Goal: Task Accomplishment & Management: Use online tool/utility

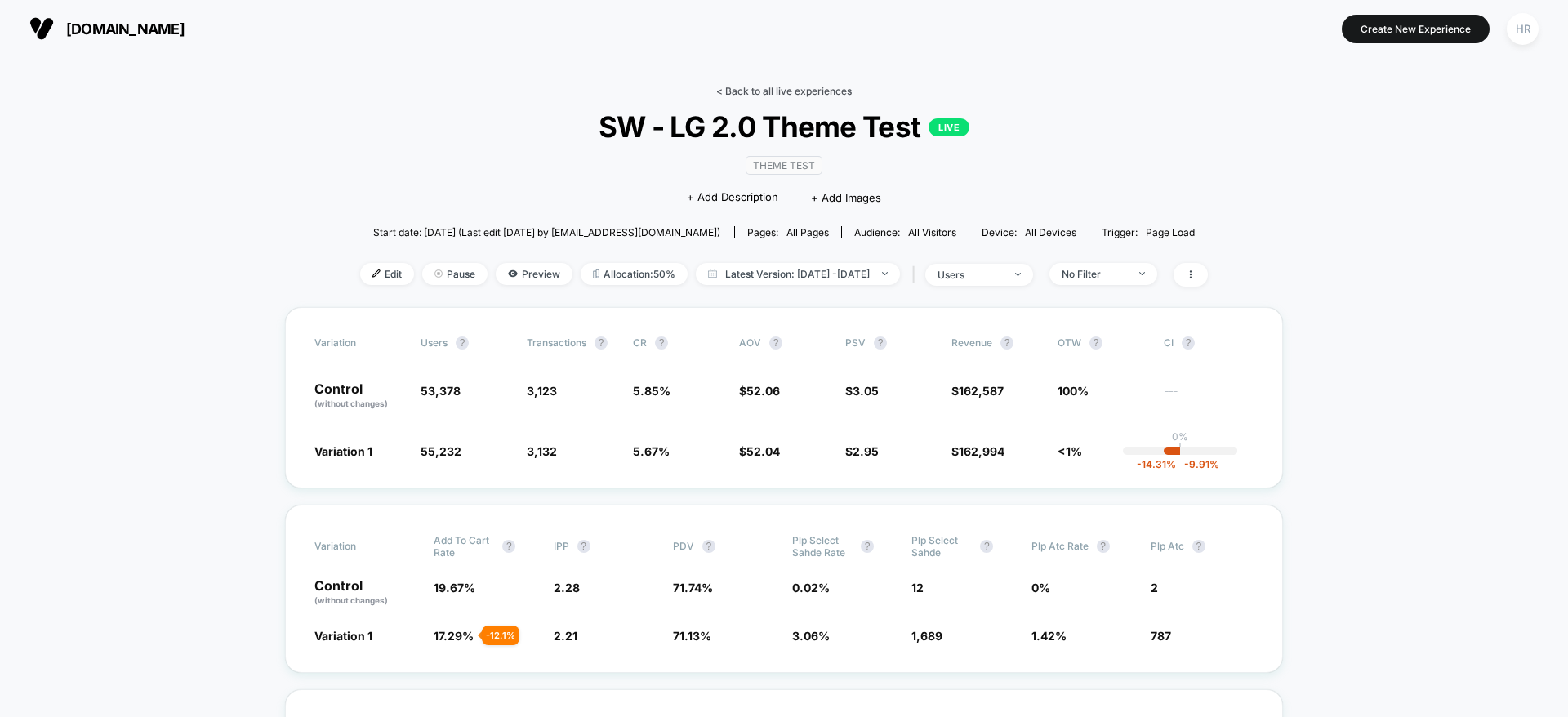
click at [797, 89] on link "< Back to all live experiences" at bounding box center [784, 91] width 136 height 12
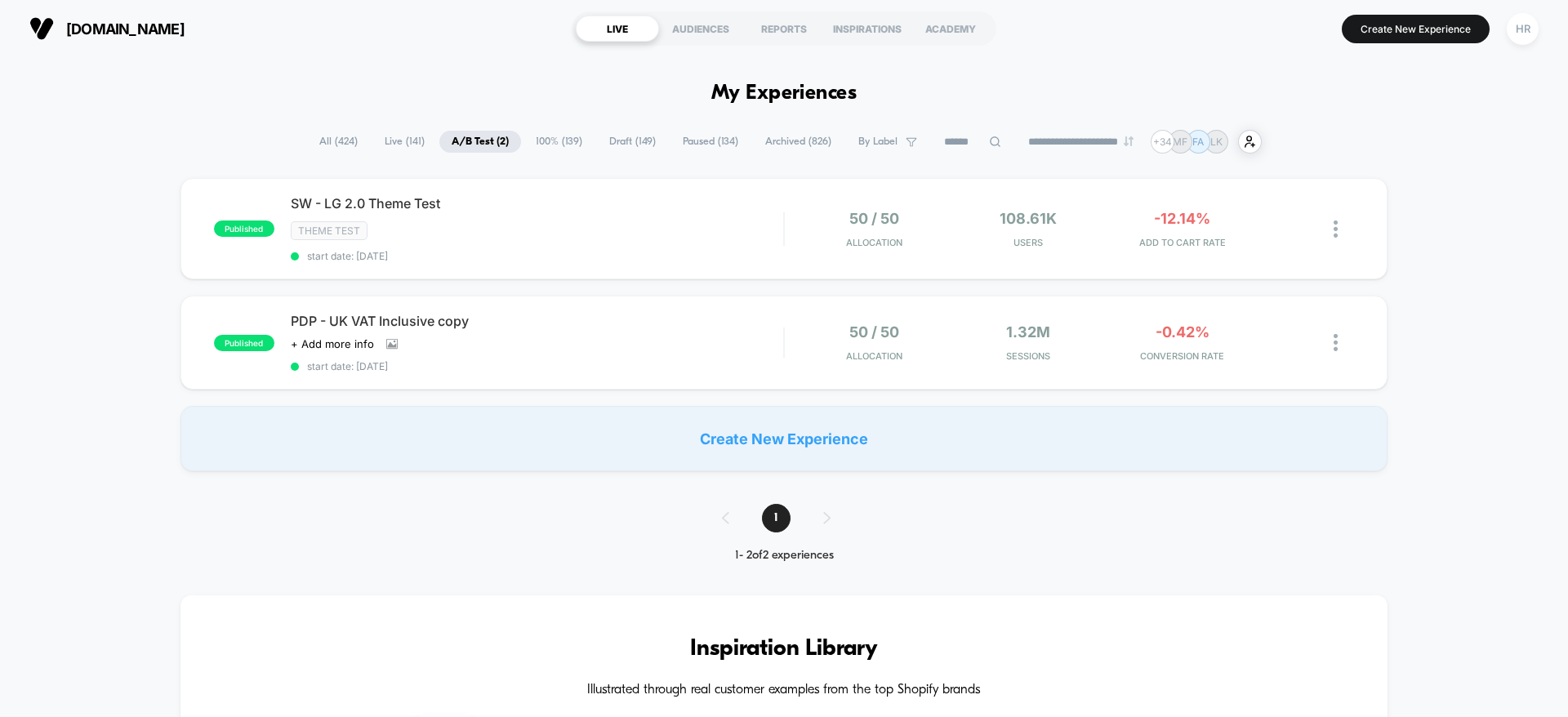
click at [635, 149] on span "Draft ( 149 )" at bounding box center [632, 142] width 71 height 22
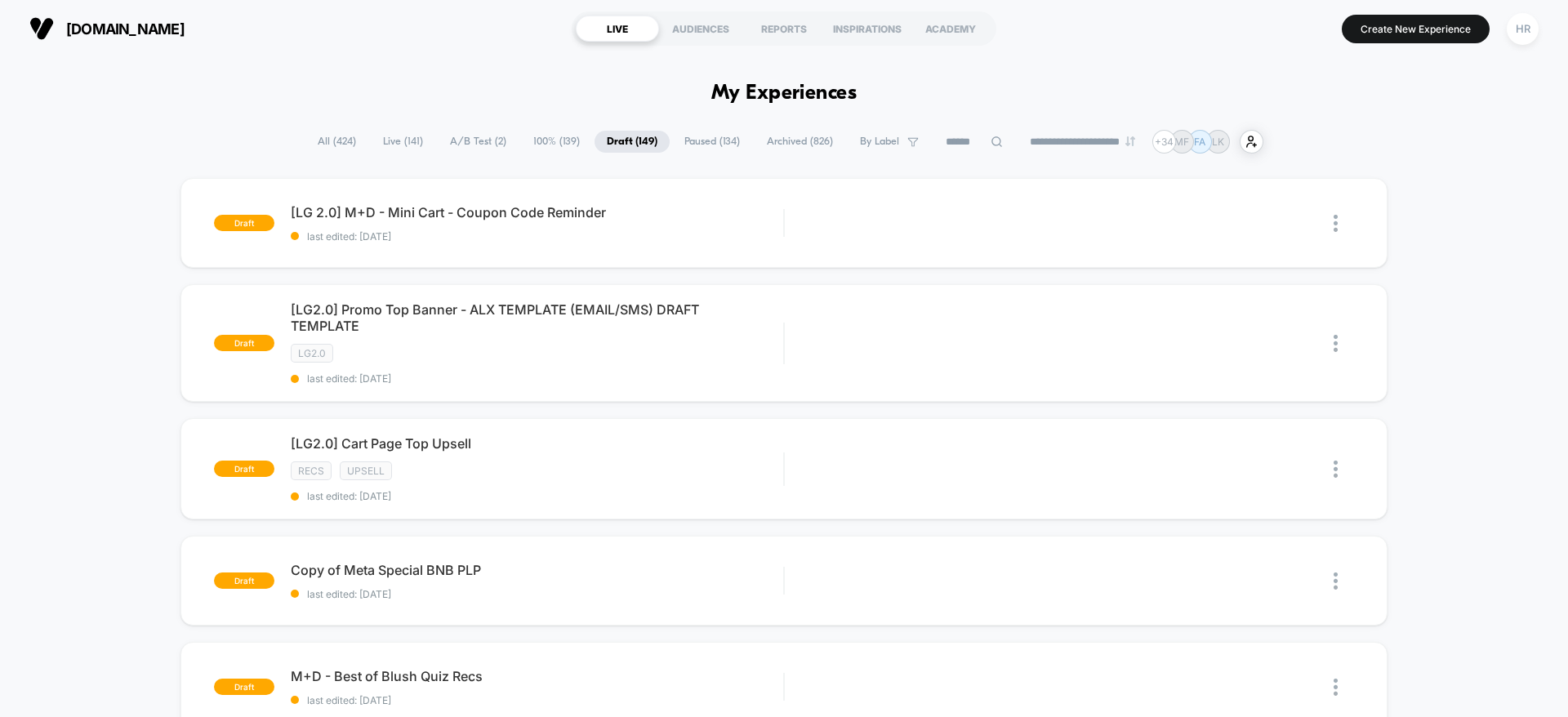
click at [477, 137] on span "A/B Test ( 2 )" at bounding box center [478, 142] width 81 height 22
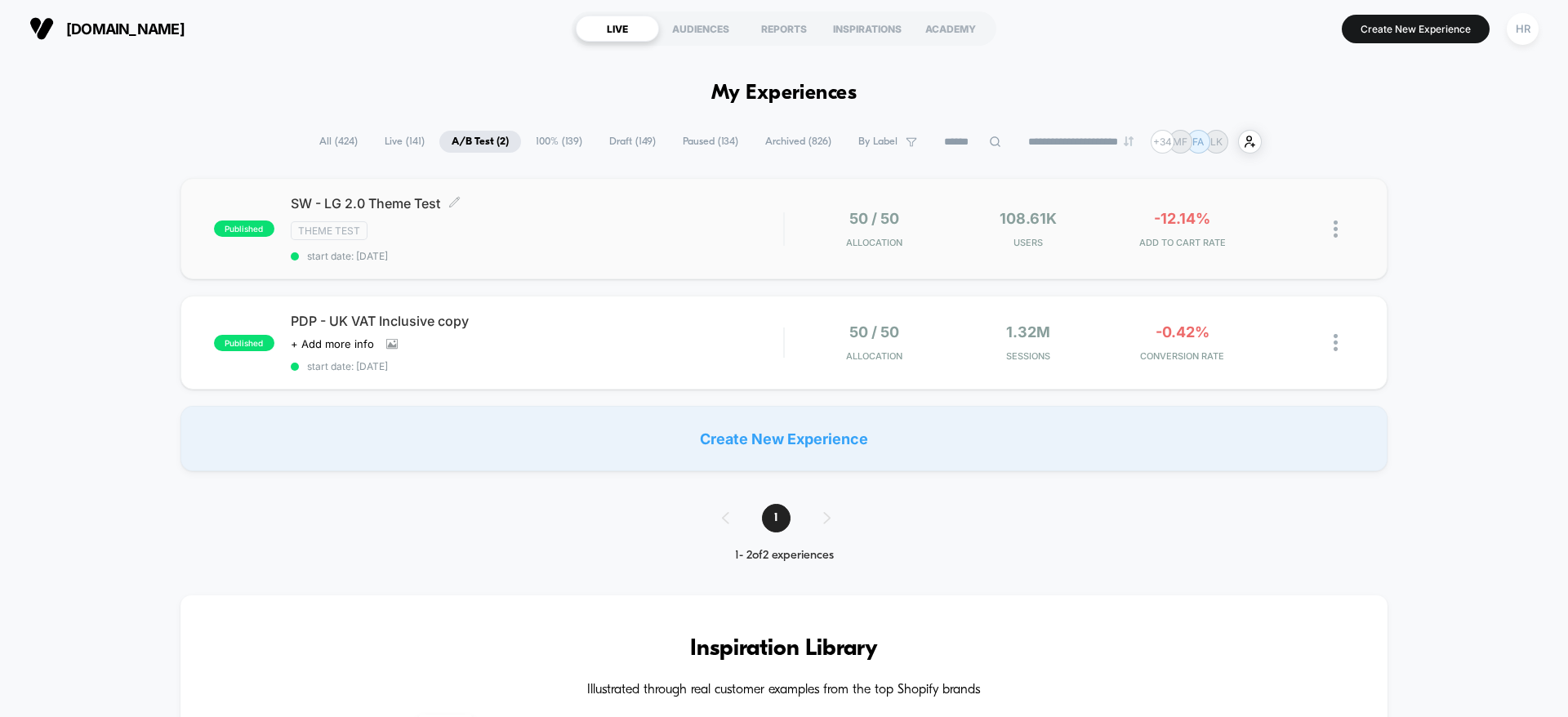
click at [570, 208] on span "SW - LG 2.0 Theme Test Click to edit experience details" at bounding box center [537, 203] width 492 height 16
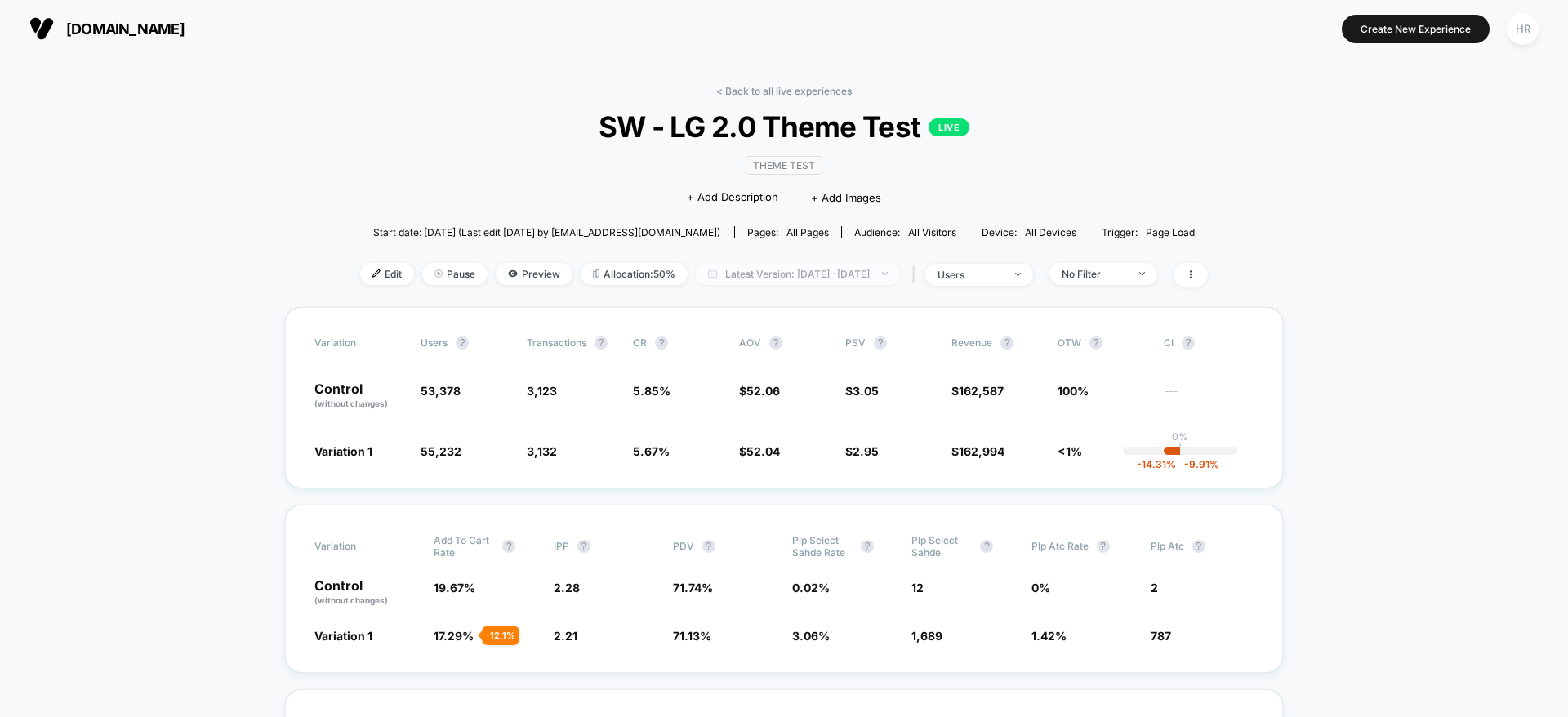
click at [776, 271] on span "Latest Version: Aug 13, 2025 - Aug 14, 2025" at bounding box center [798, 274] width 204 height 22
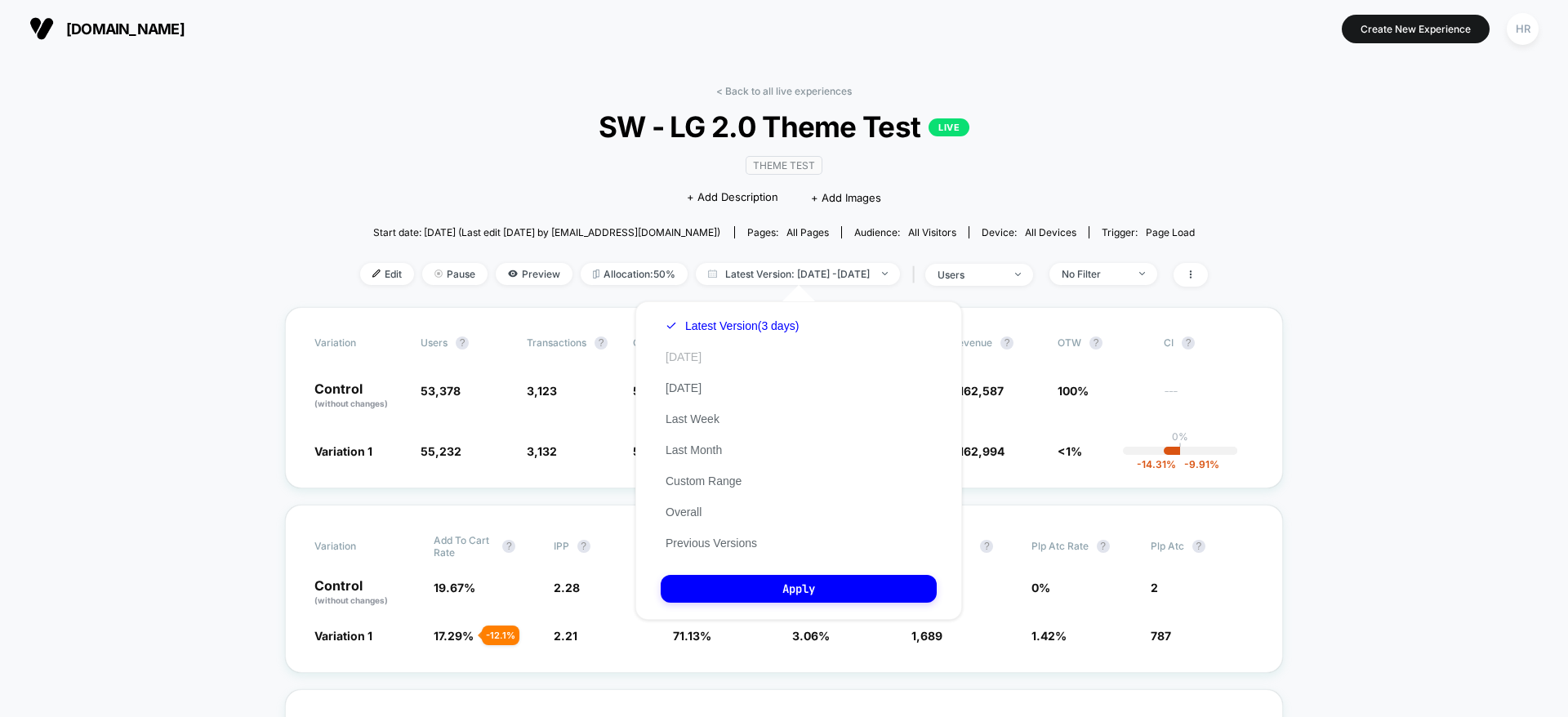
click at [685, 352] on button "Today" at bounding box center [684, 357] width 46 height 15
click at [776, 594] on button "Apply" at bounding box center [798, 589] width 276 height 28
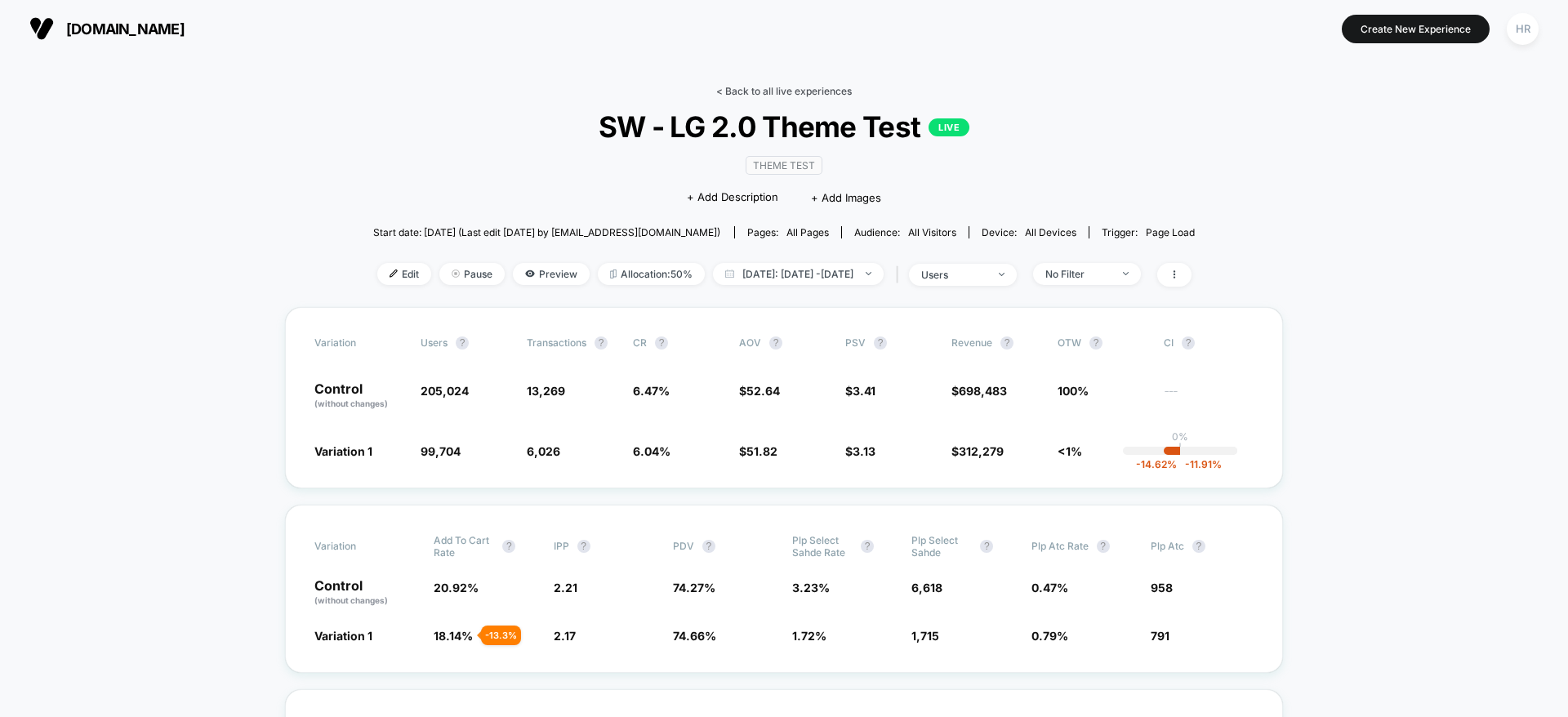
click at [778, 88] on link "< Back to all live experiences" at bounding box center [784, 91] width 136 height 12
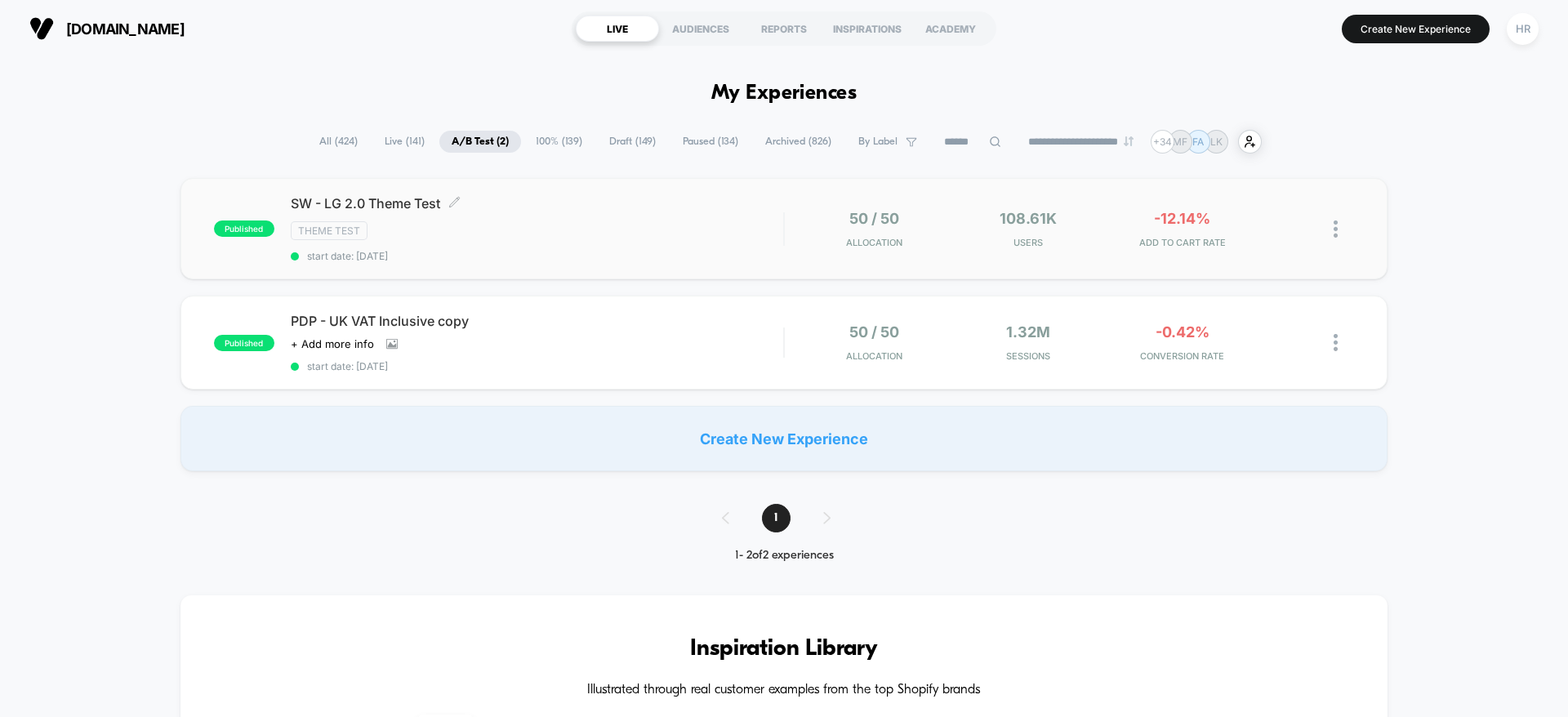
click at [676, 216] on div "SW - LG 2.0 Theme Test Click to edit experience details Click to edit experienc…" at bounding box center [537, 228] width 492 height 67
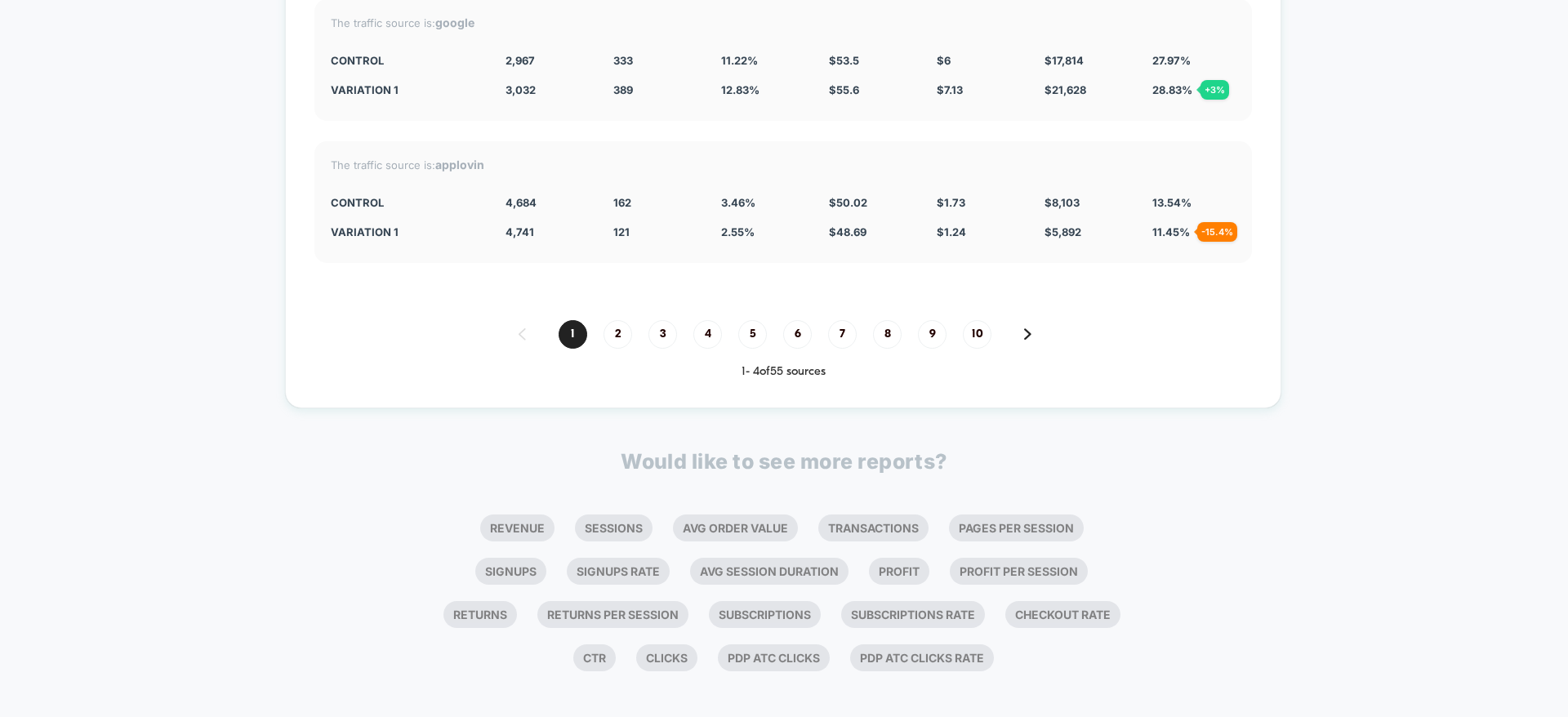
scroll to position [5351, 0]
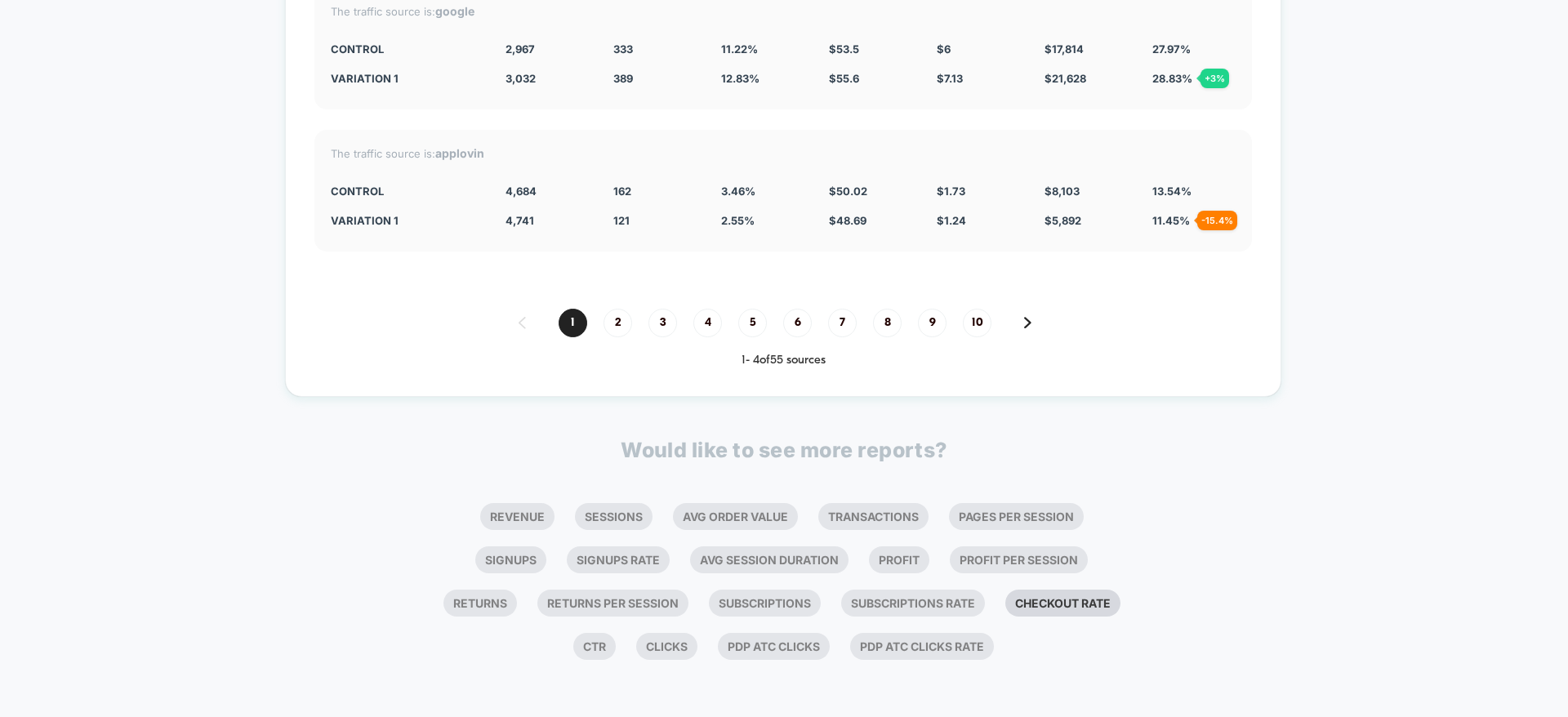
click at [1005, 617] on li "Checkout Rate" at bounding box center [1063, 603] width 115 height 27
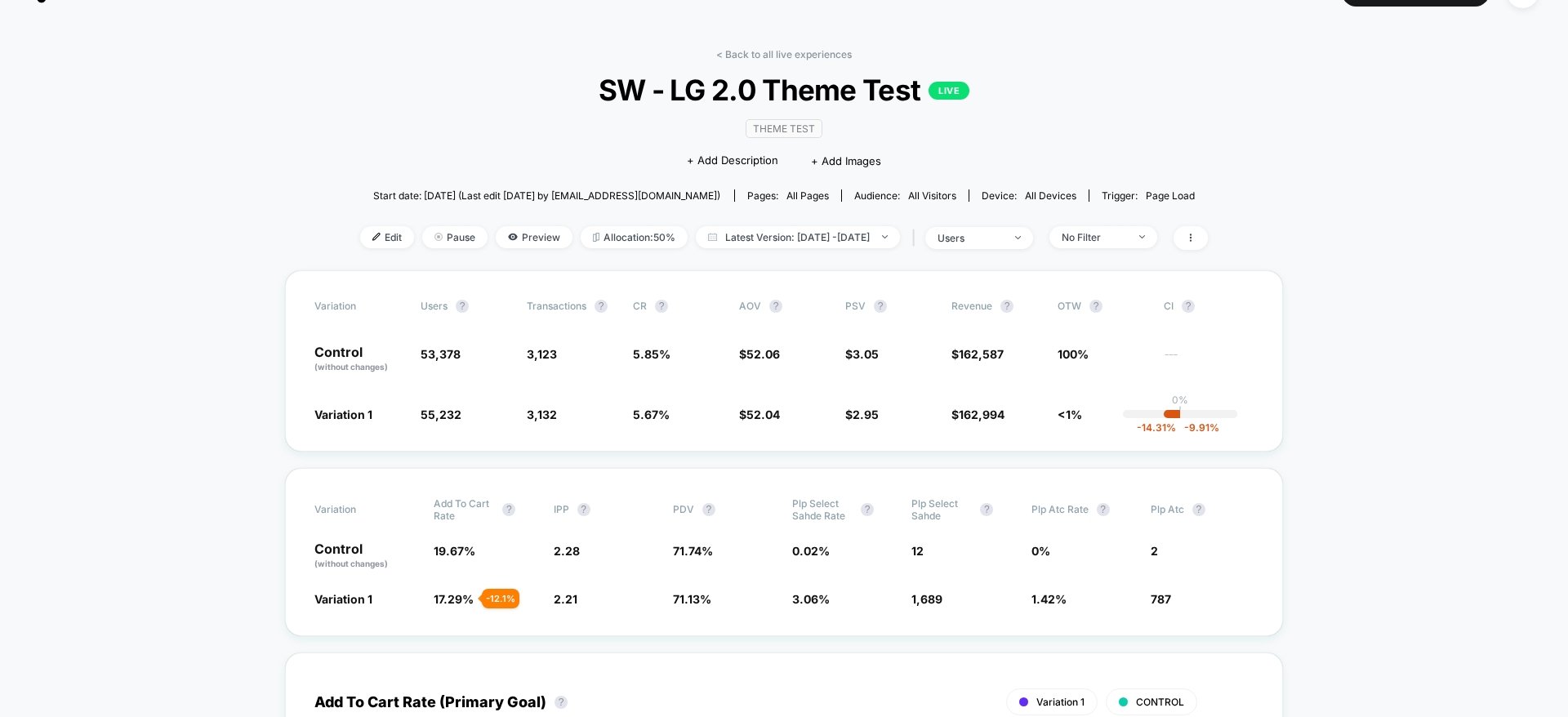
scroll to position [0, 0]
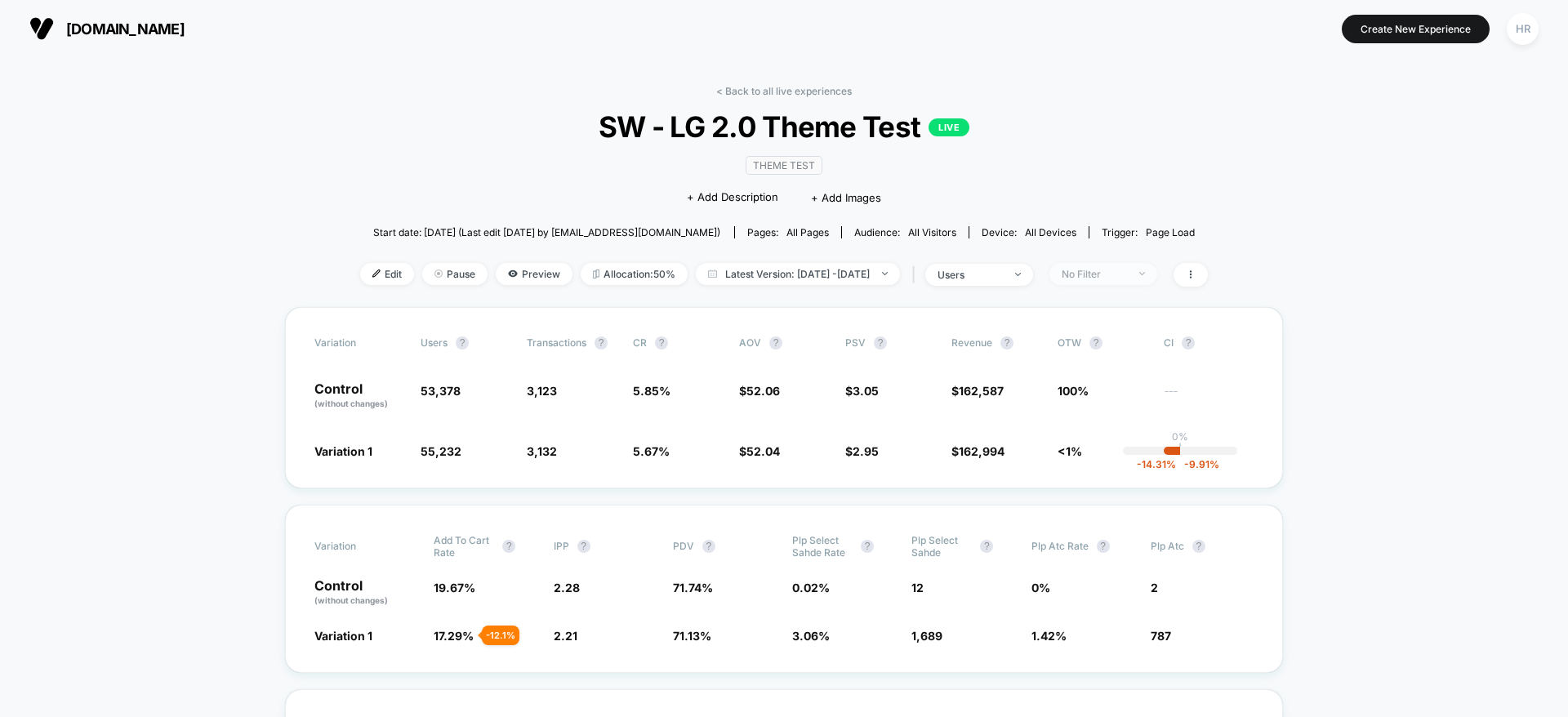
click at [1127, 272] on div "No Filter" at bounding box center [1094, 273] width 65 height 12
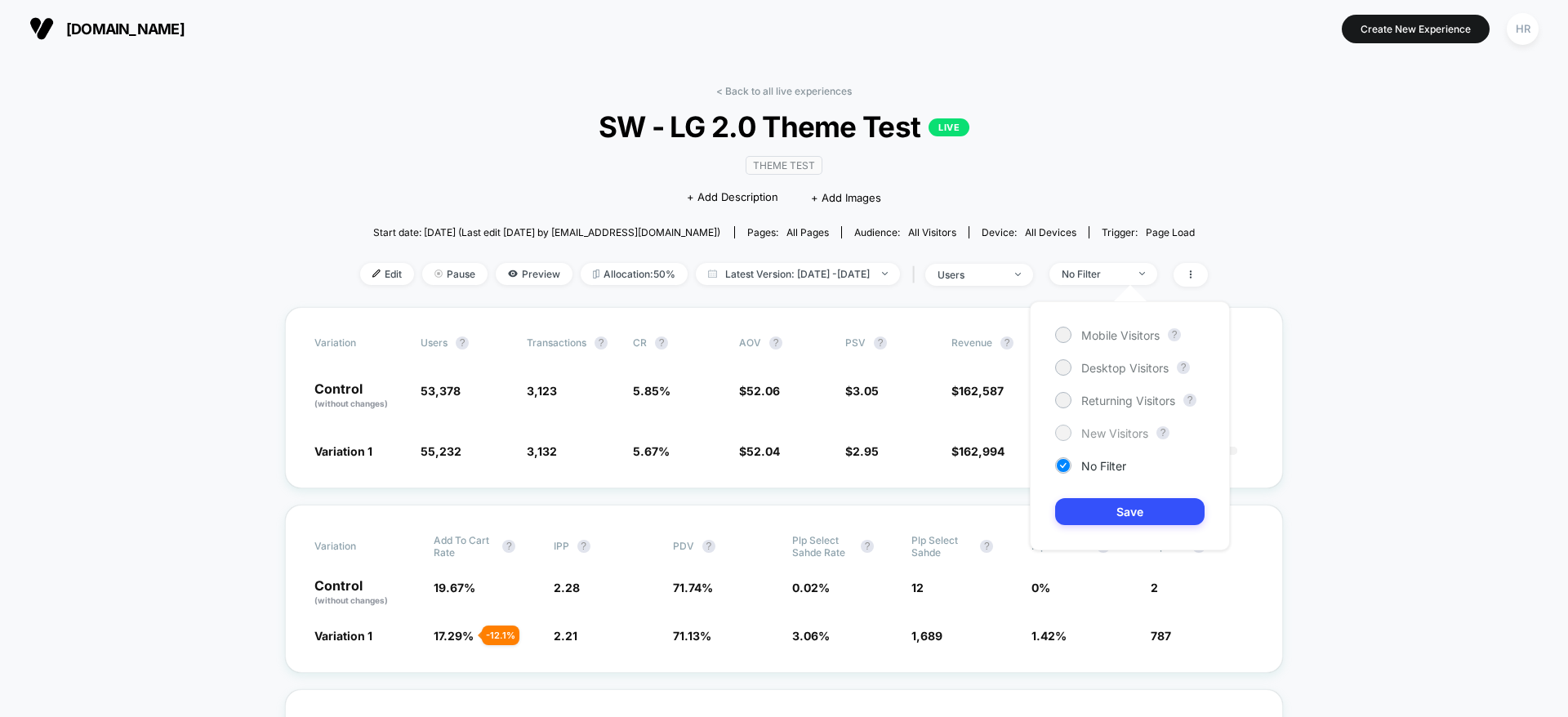
click at [1112, 425] on div "New Visitors" at bounding box center [1101, 433] width 93 height 16
click at [1113, 503] on button "Save" at bounding box center [1130, 511] width 150 height 27
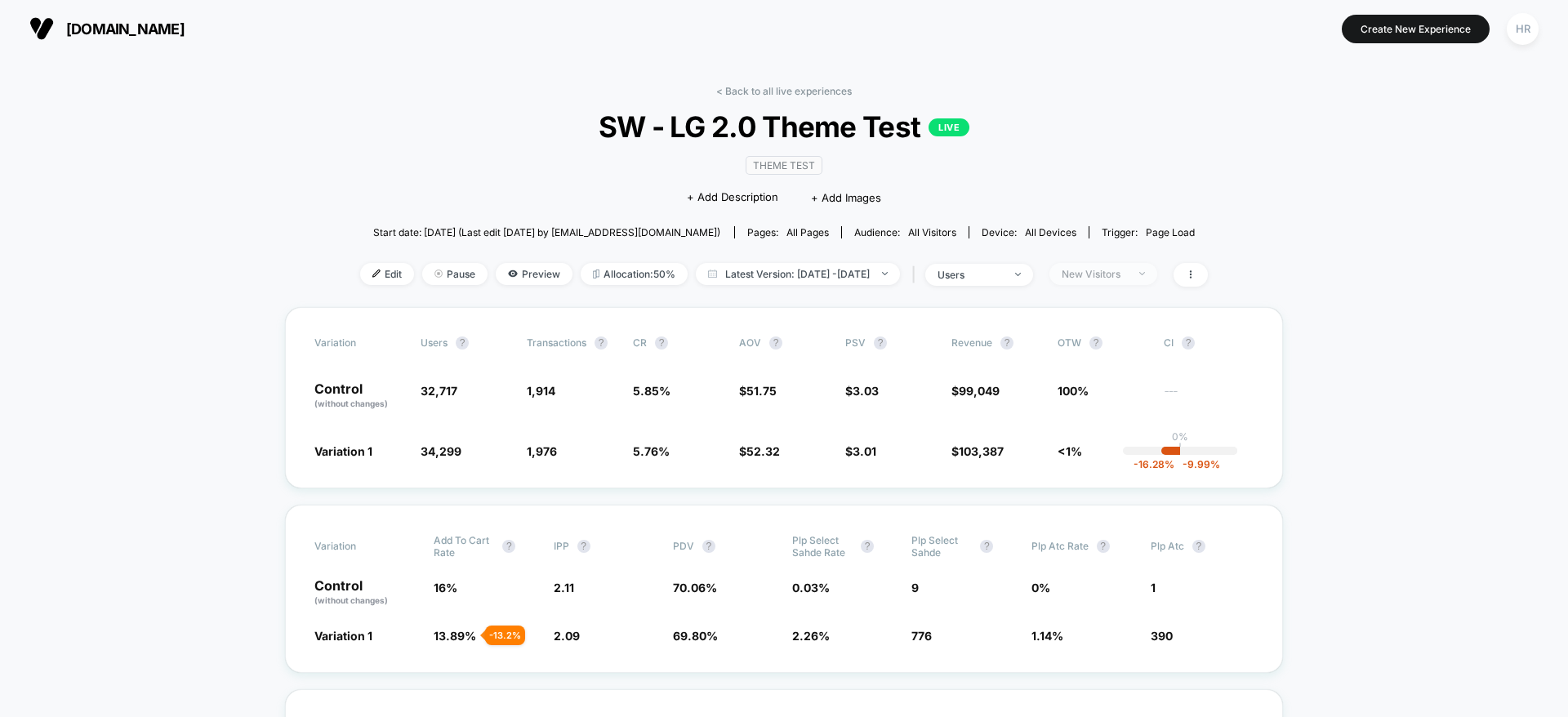
click at [1157, 275] on span "New Visitors" at bounding box center [1103, 274] width 108 height 22
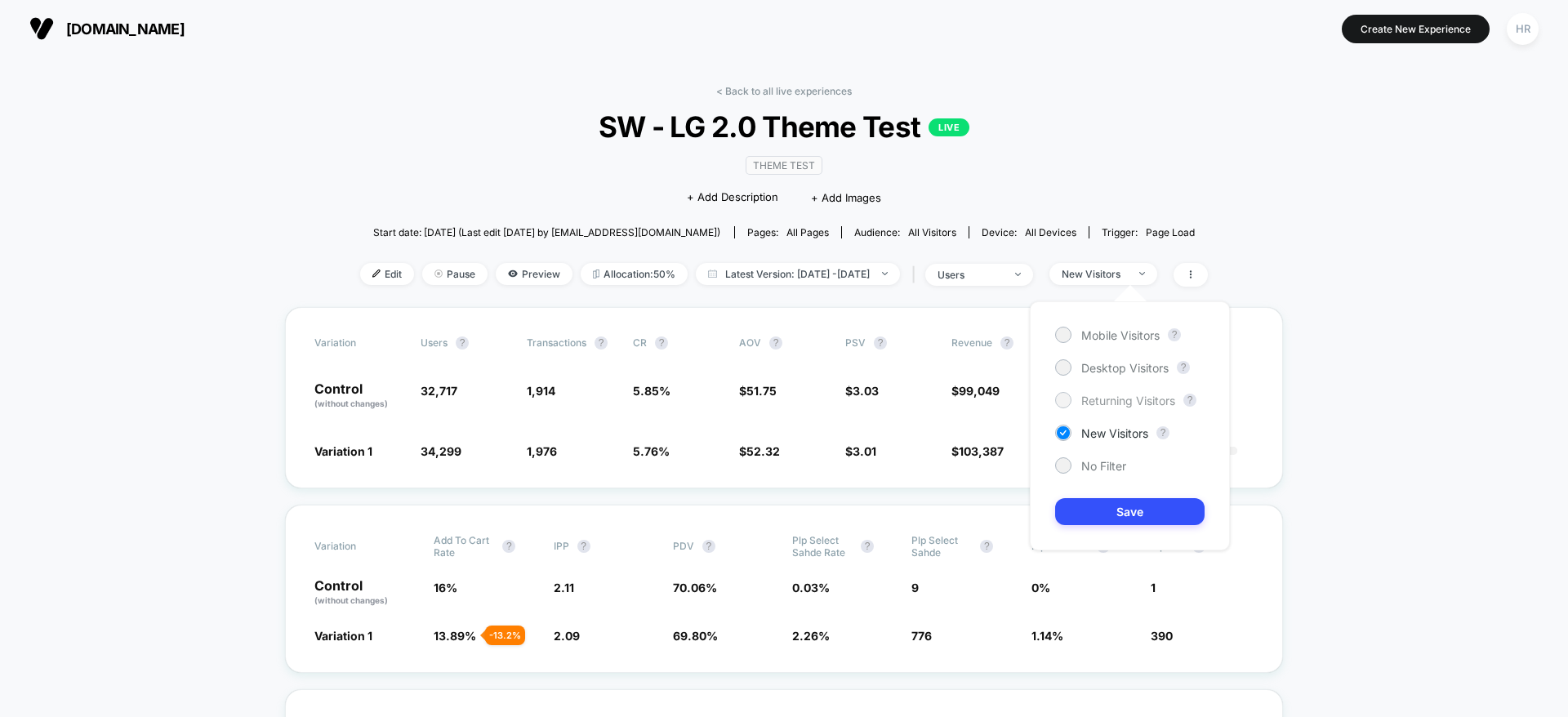
click at [1114, 395] on span "Returning Visitors" at bounding box center [1128, 400] width 94 height 14
click at [1126, 510] on button "Save" at bounding box center [1130, 511] width 150 height 27
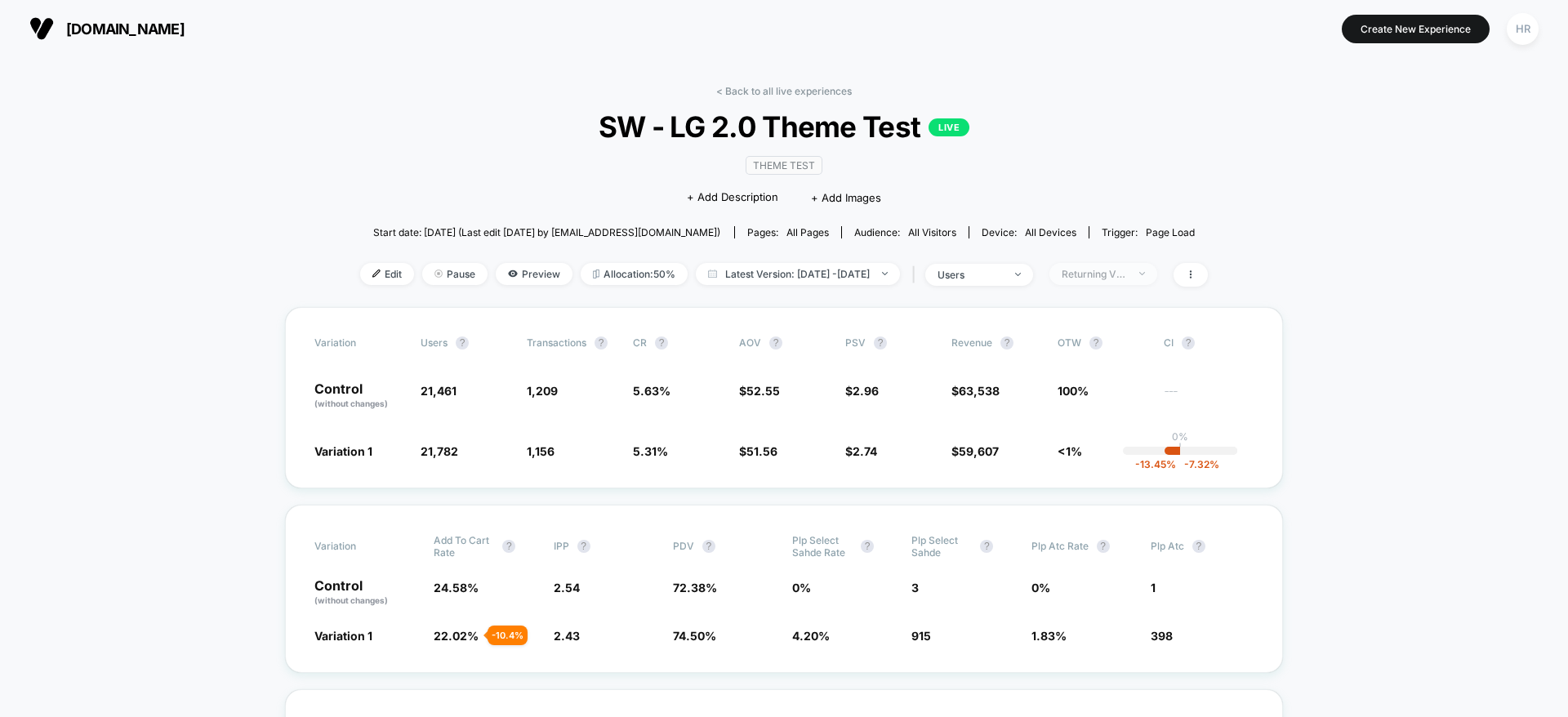
click at [1117, 270] on div "Returning Visitors" at bounding box center [1094, 273] width 65 height 12
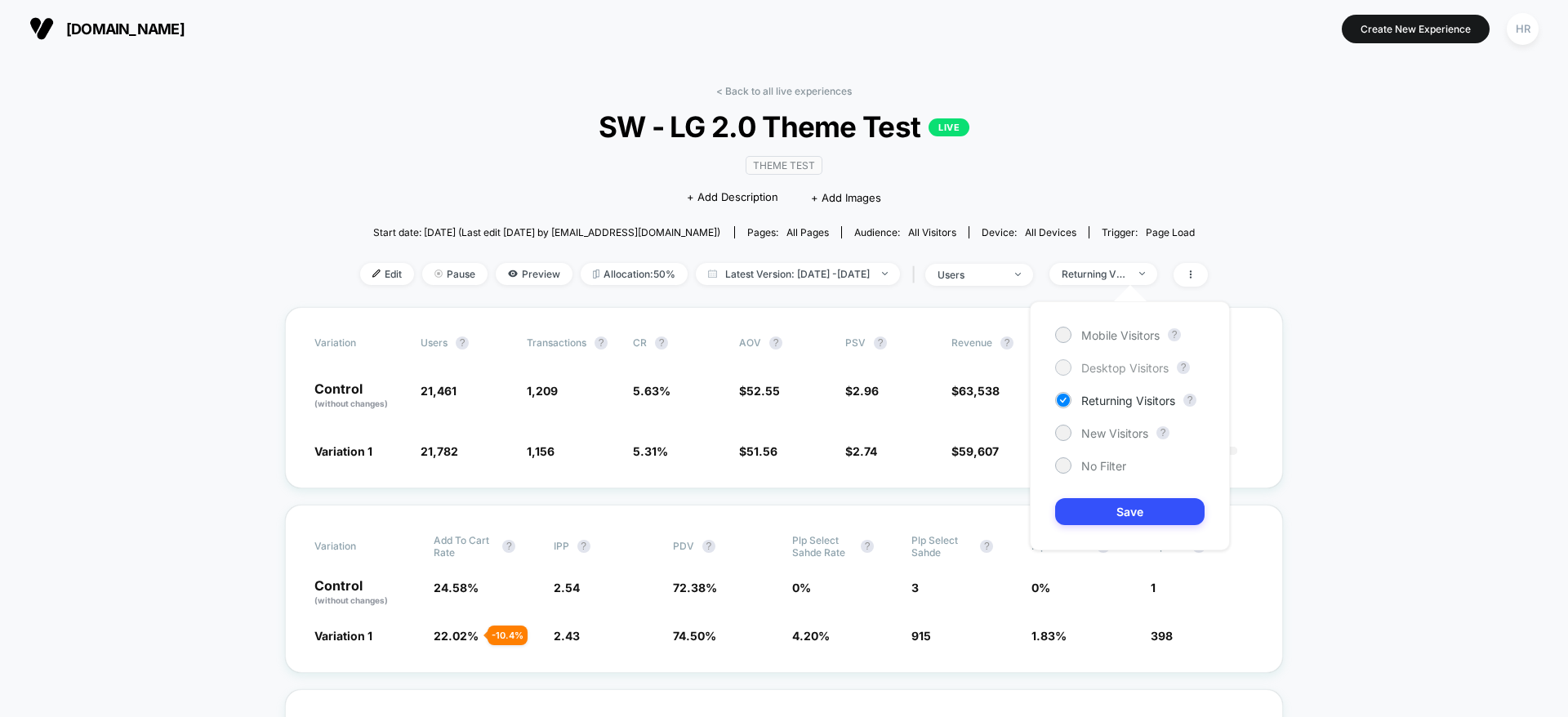
click at [1100, 369] on span "Desktop Visitors" at bounding box center [1125, 368] width 87 height 14
click at [1122, 525] on div "Mobile Visitors ? Desktop Visitors ? Returning Visitors ? New Visitors ? No Fil…" at bounding box center [1129, 426] width 200 height 249
click at [1124, 518] on button "Save" at bounding box center [1130, 511] width 150 height 27
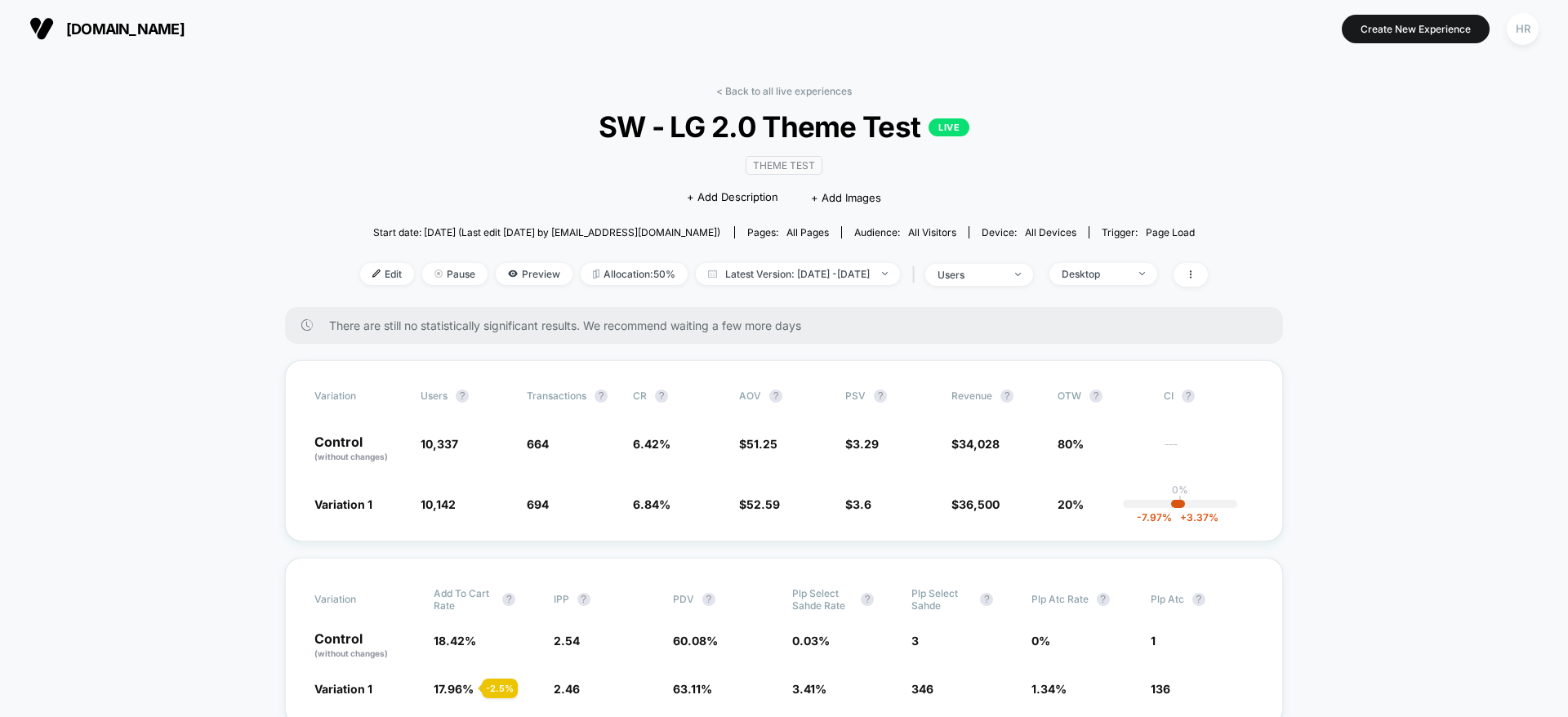
scroll to position [68, 0]
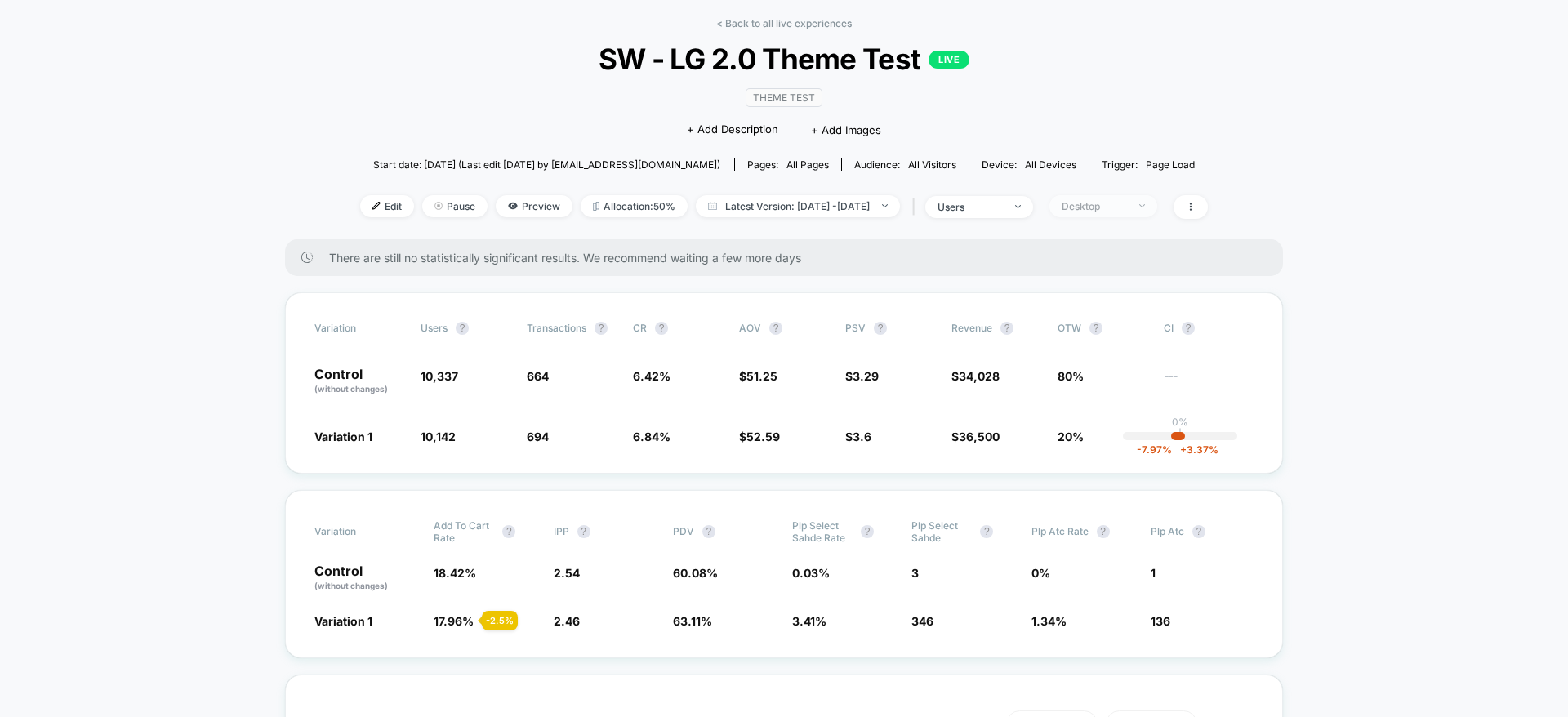
click at [1127, 203] on div "Desktop" at bounding box center [1094, 206] width 65 height 12
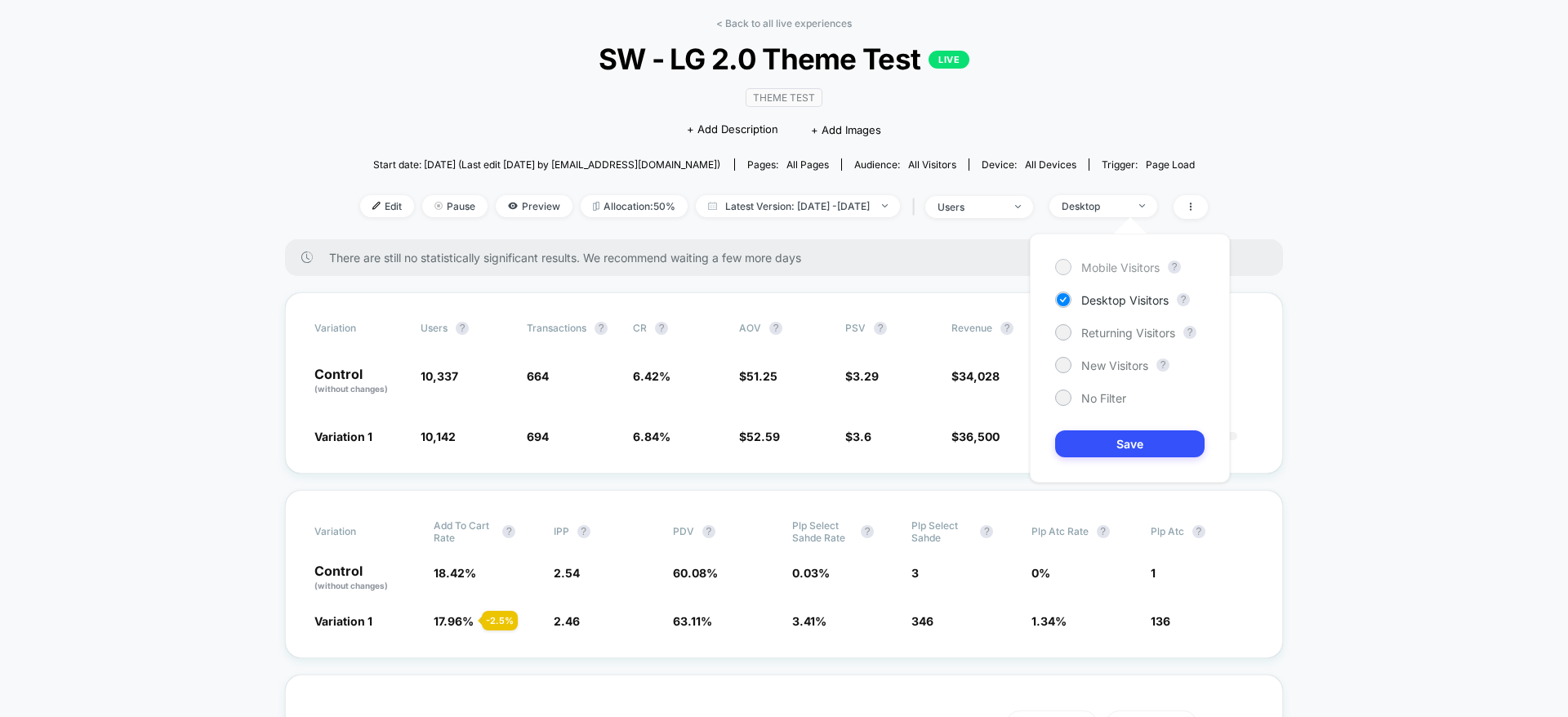
click at [1108, 265] on span "Mobile Visitors" at bounding box center [1120, 268] width 78 height 14
click at [1156, 445] on button "Save" at bounding box center [1130, 444] width 150 height 27
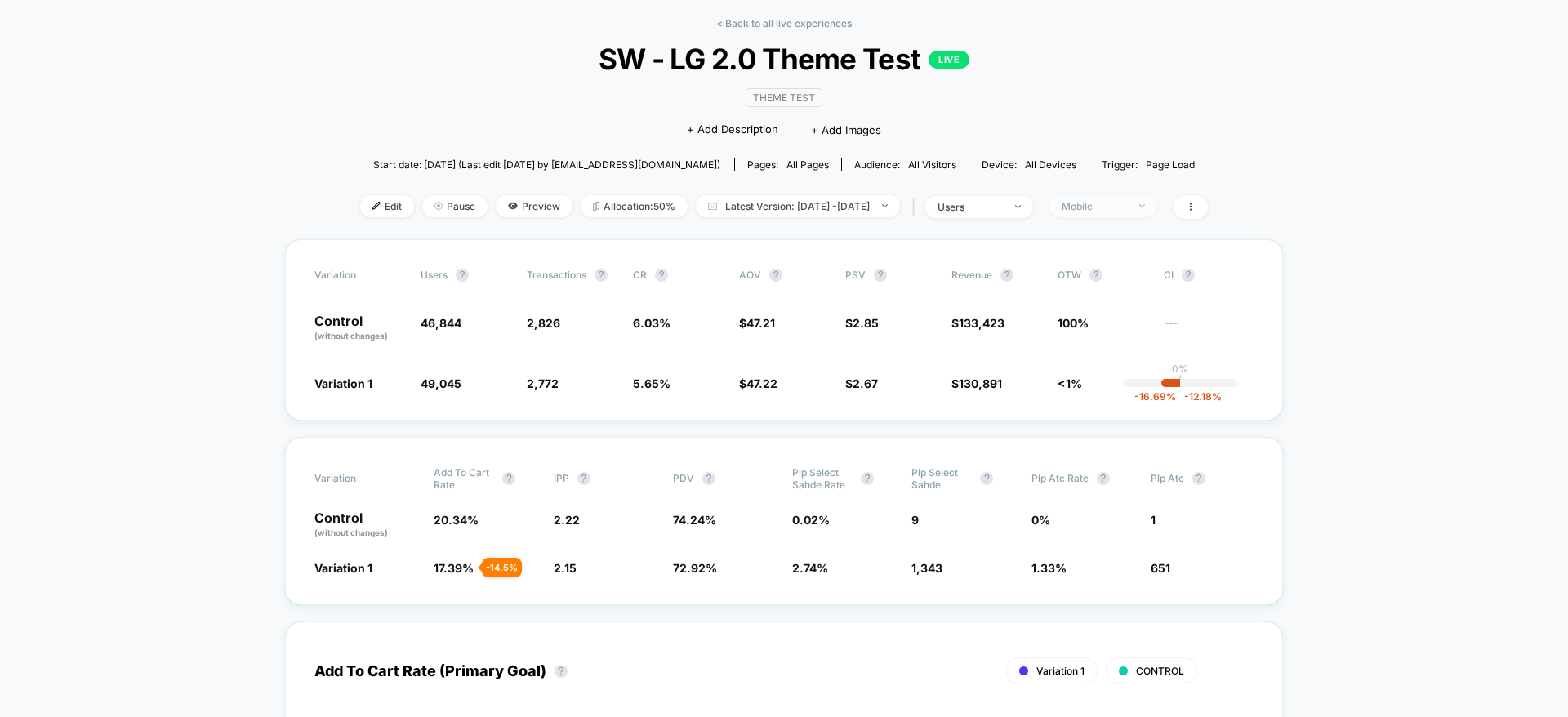
click at [1157, 199] on span "Mobile" at bounding box center [1103, 206] width 108 height 22
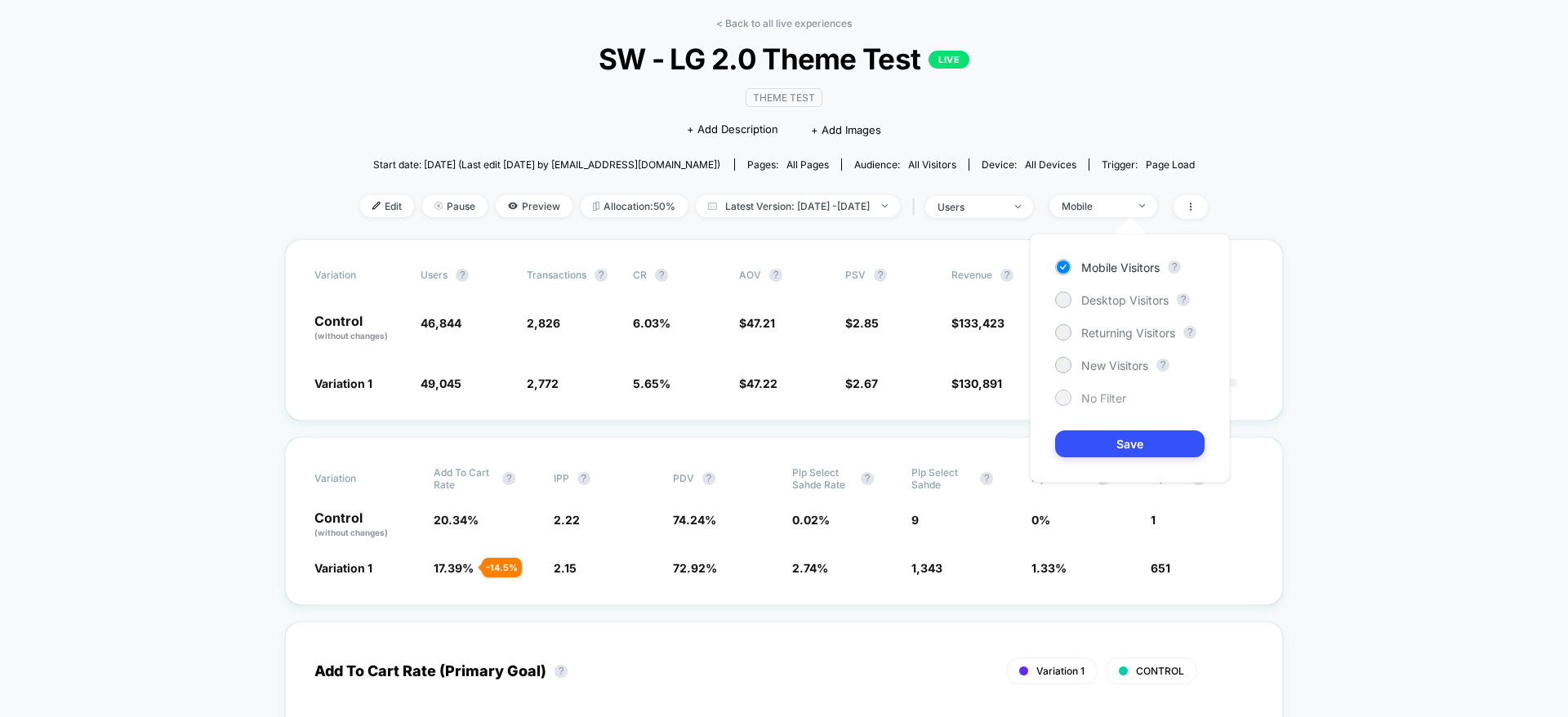
click at [1105, 399] on span "No Filter" at bounding box center [1104, 398] width 45 height 14
click at [1088, 432] on button "Save" at bounding box center [1130, 444] width 150 height 27
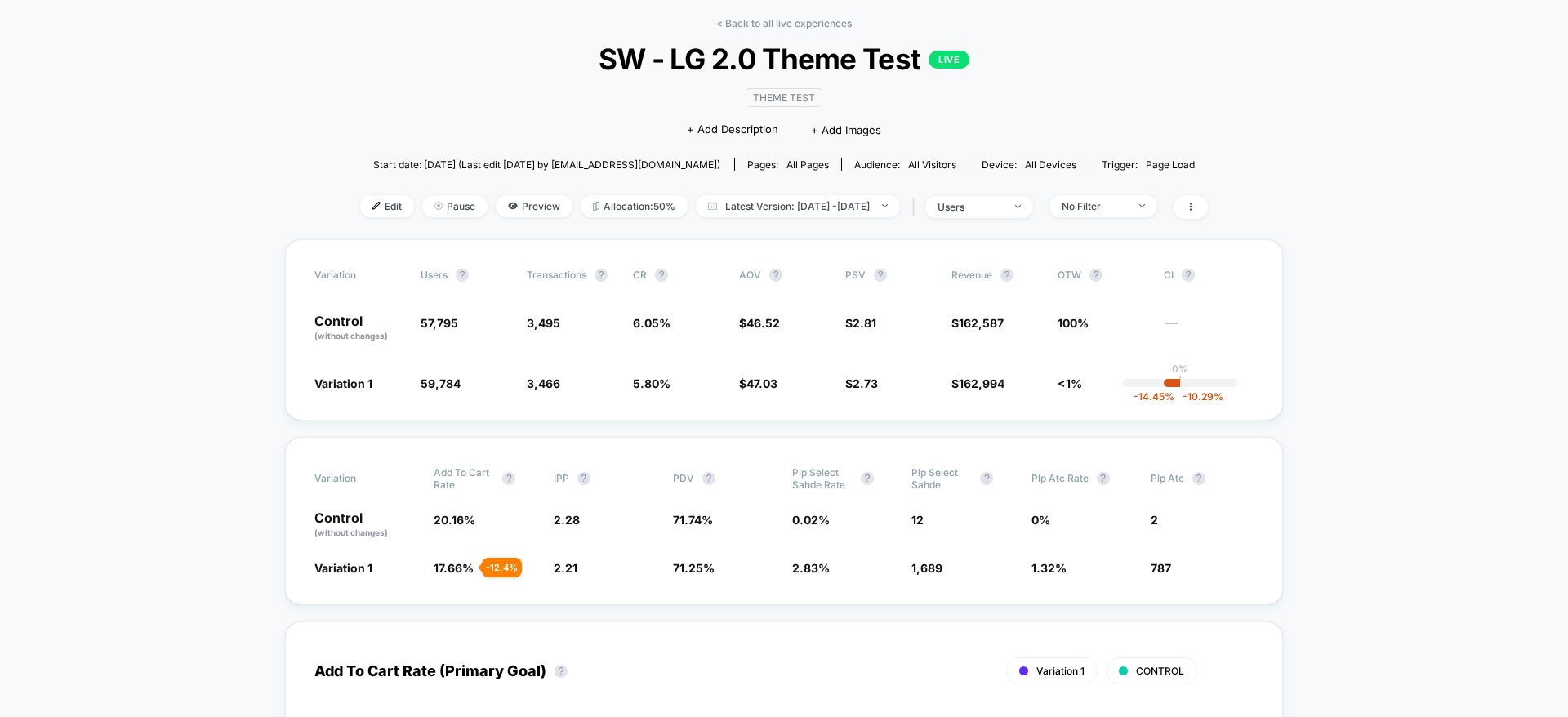
click at [1141, 216] on div "Edit Pause Preview Allocation: 50% Latest Version: Aug 13, 2025 - Aug 14, 2025 …" at bounding box center [784, 207] width 848 height 24
click at [1127, 207] on div "No Filter" at bounding box center [1094, 206] width 65 height 12
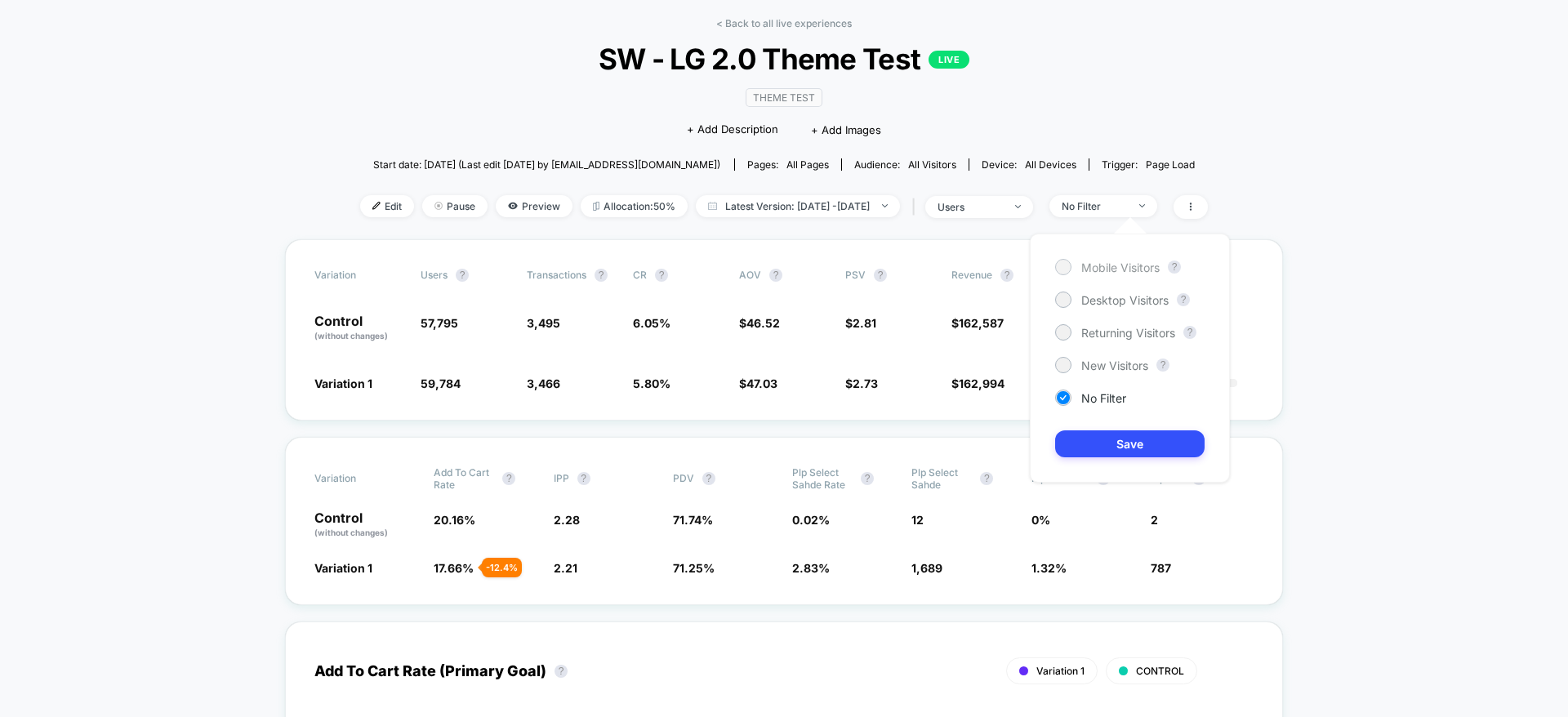
click at [1124, 263] on span "Mobile Visitors" at bounding box center [1120, 268] width 78 height 14
click at [1114, 456] on button "Save" at bounding box center [1130, 444] width 150 height 27
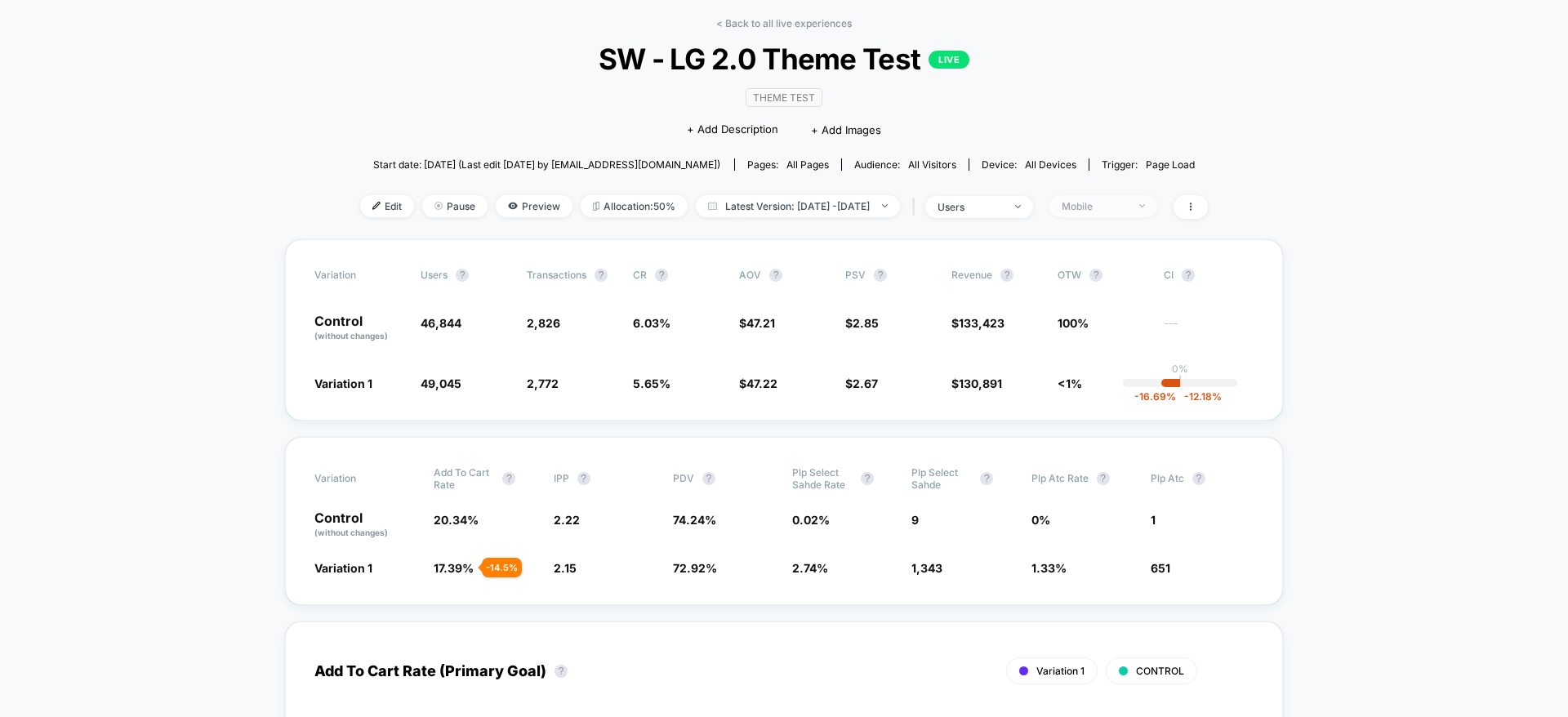
click at [1123, 196] on span "Mobile" at bounding box center [1103, 206] width 108 height 22
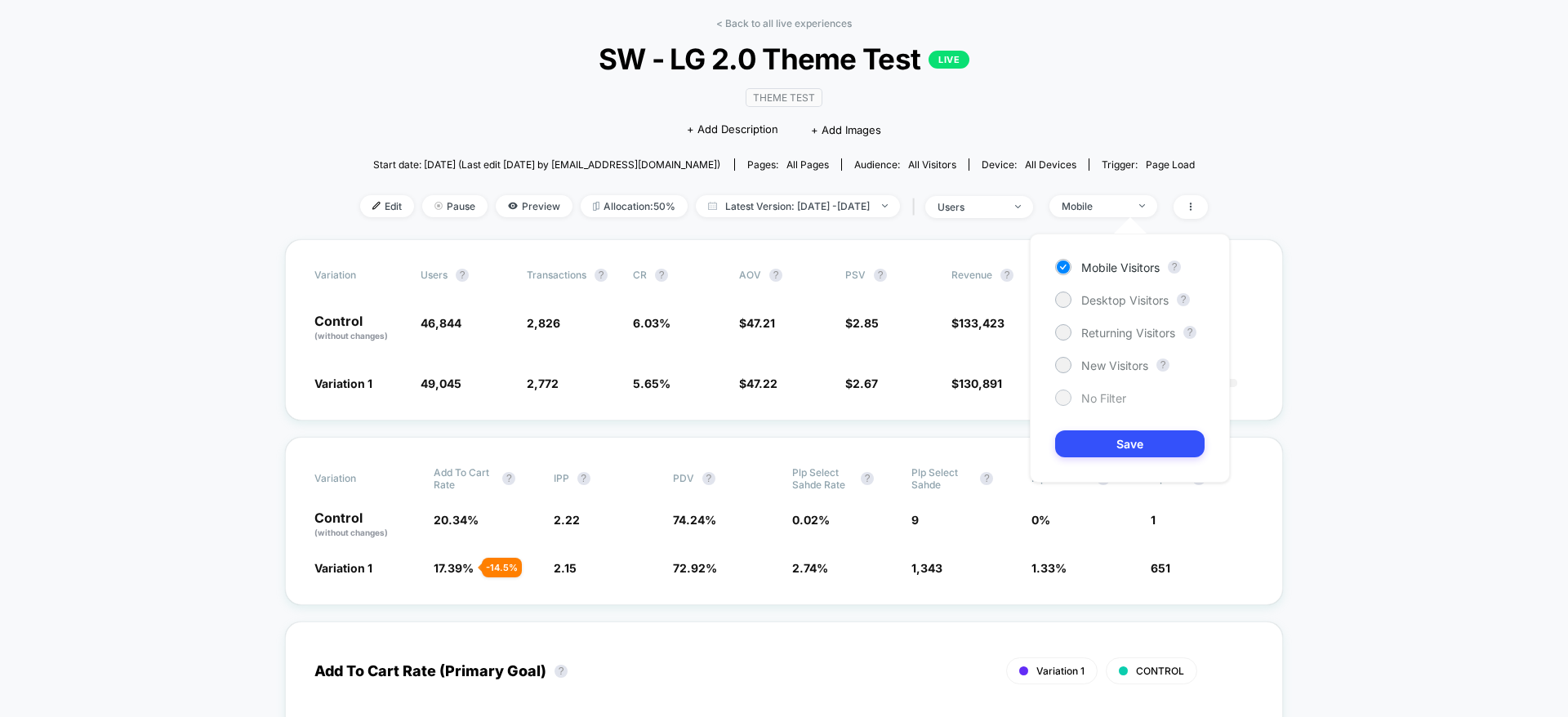
click at [1105, 393] on span "No Filter" at bounding box center [1104, 398] width 45 height 14
click at [1120, 438] on button "Save" at bounding box center [1130, 444] width 150 height 27
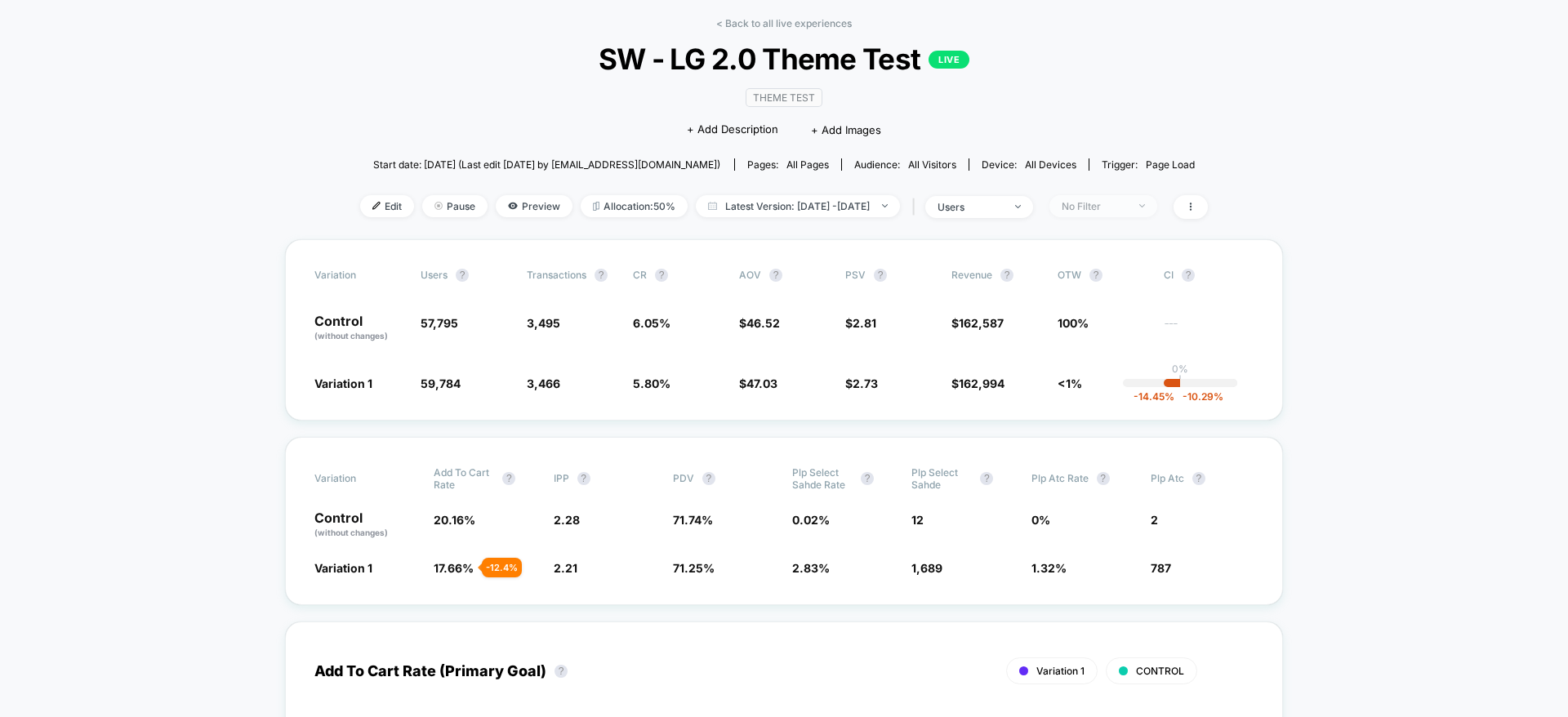
click at [1112, 203] on div "No Filter" at bounding box center [1094, 206] width 65 height 12
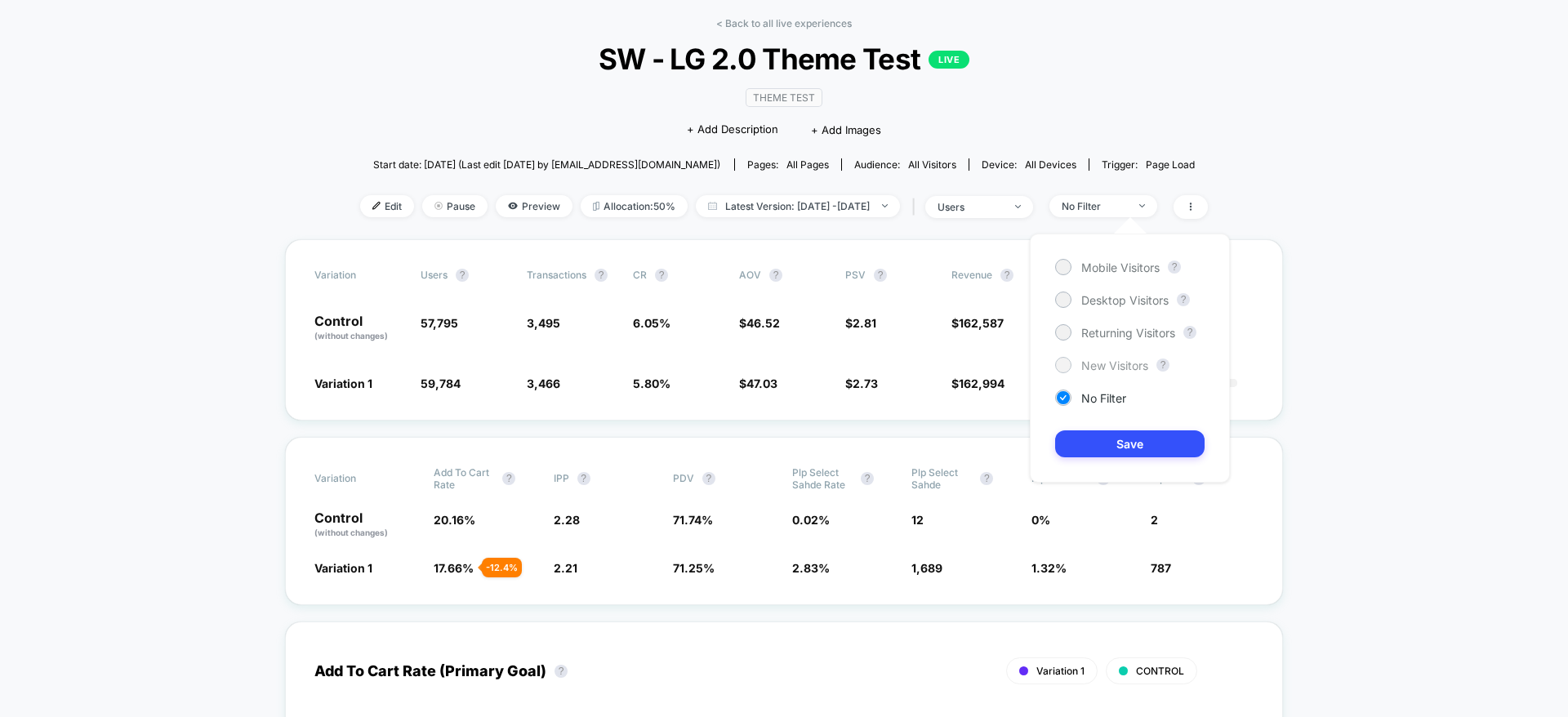
click at [1098, 361] on span "New Visitors" at bounding box center [1114, 365] width 67 height 14
click at [1096, 437] on button "Save" at bounding box center [1130, 444] width 150 height 27
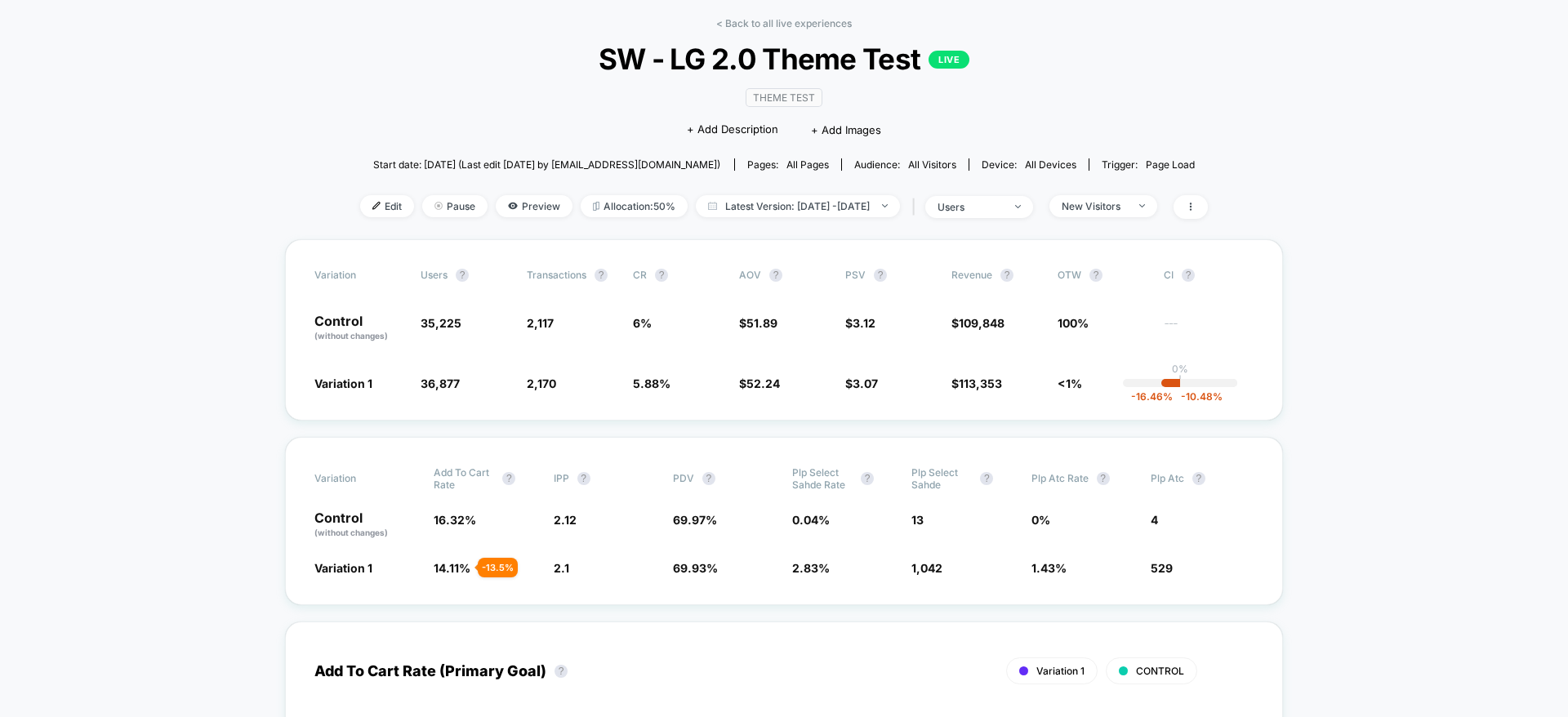
click at [1161, 193] on div "< Back to all live experiences SW - LG 2.0 Theme Test LIVE Theme Test Click to …" at bounding box center [784, 128] width 848 height 222
click at [1157, 206] on span "New Visitors" at bounding box center [1103, 206] width 108 height 22
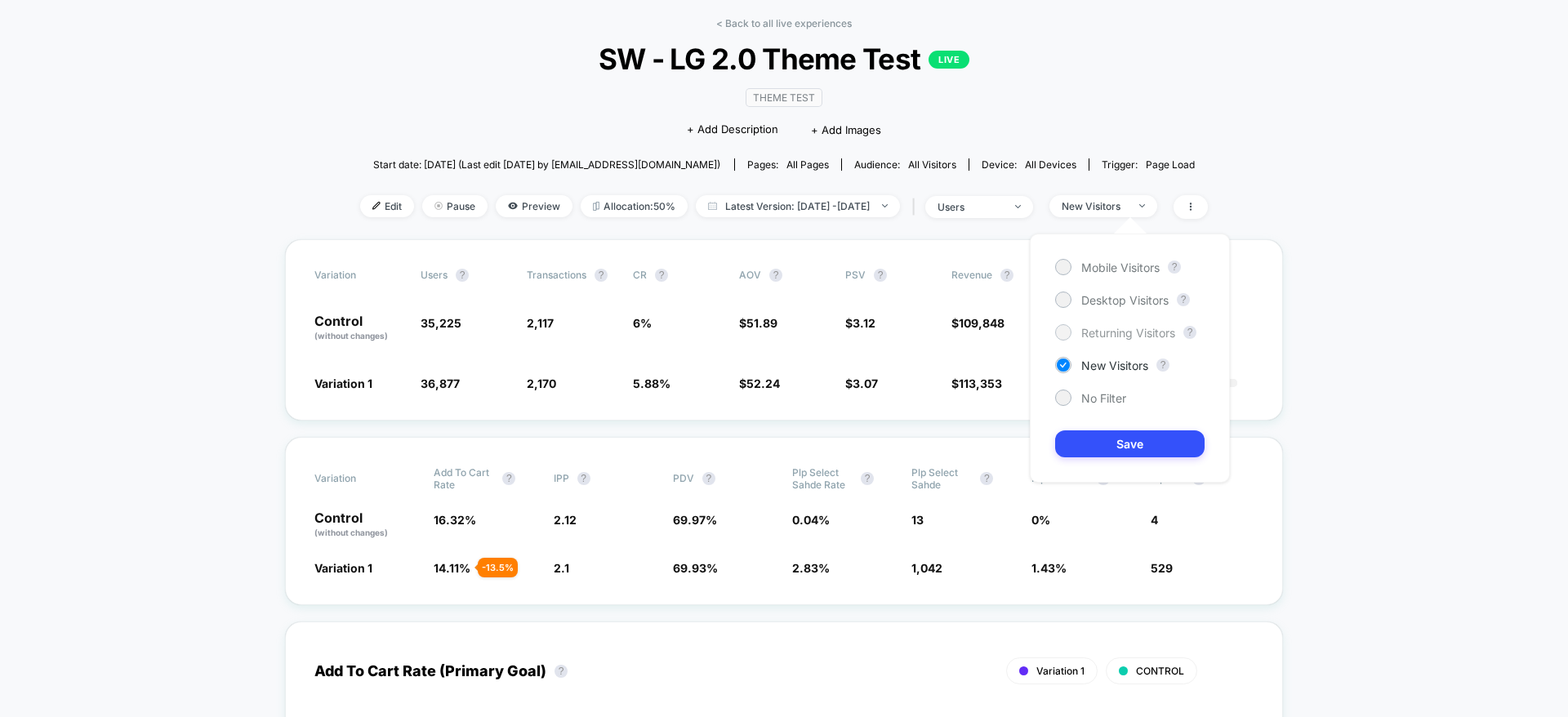
click at [1109, 326] on span "Returning Visitors" at bounding box center [1128, 333] width 94 height 14
click at [1108, 435] on button "Save" at bounding box center [1130, 444] width 150 height 27
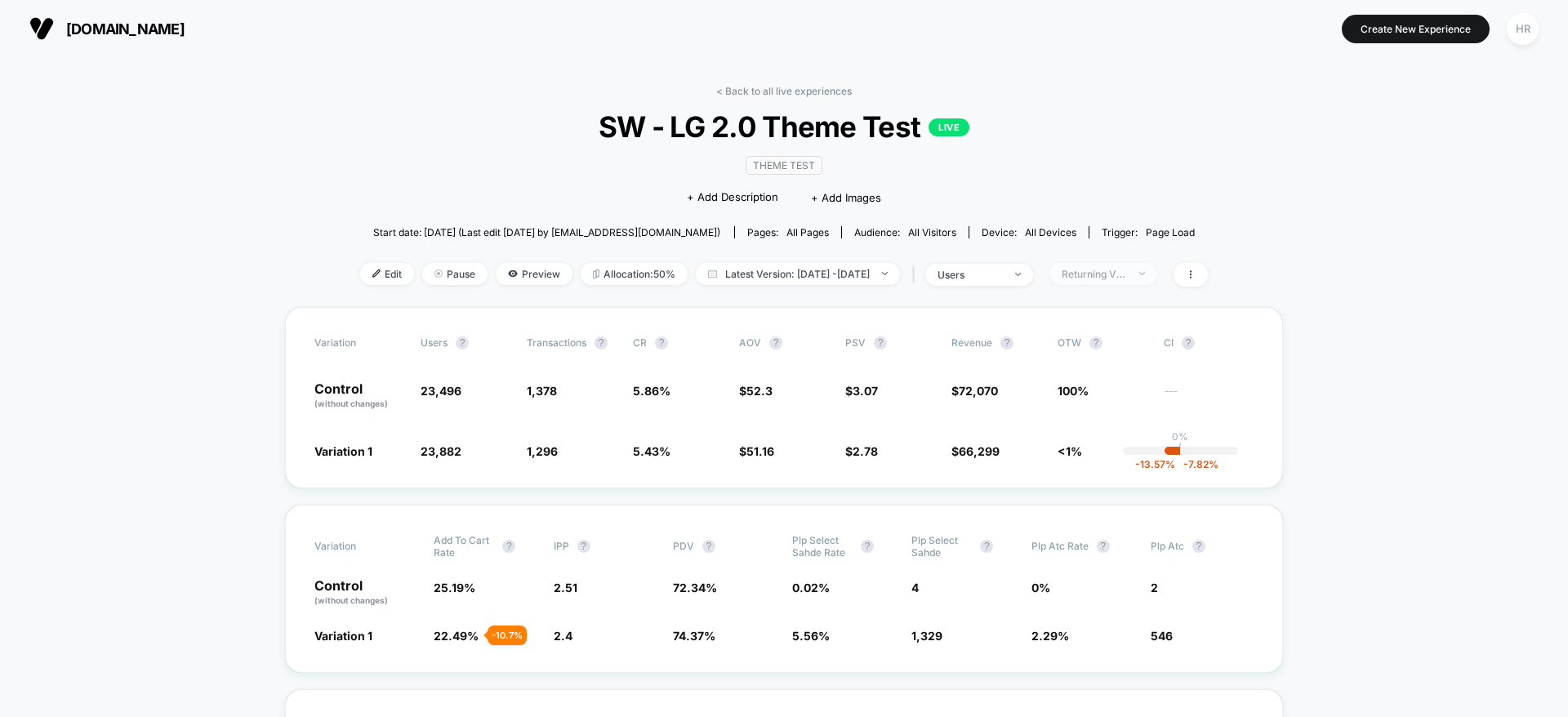
click at [1127, 273] on div "Returning Visitors" at bounding box center [1094, 273] width 65 height 12
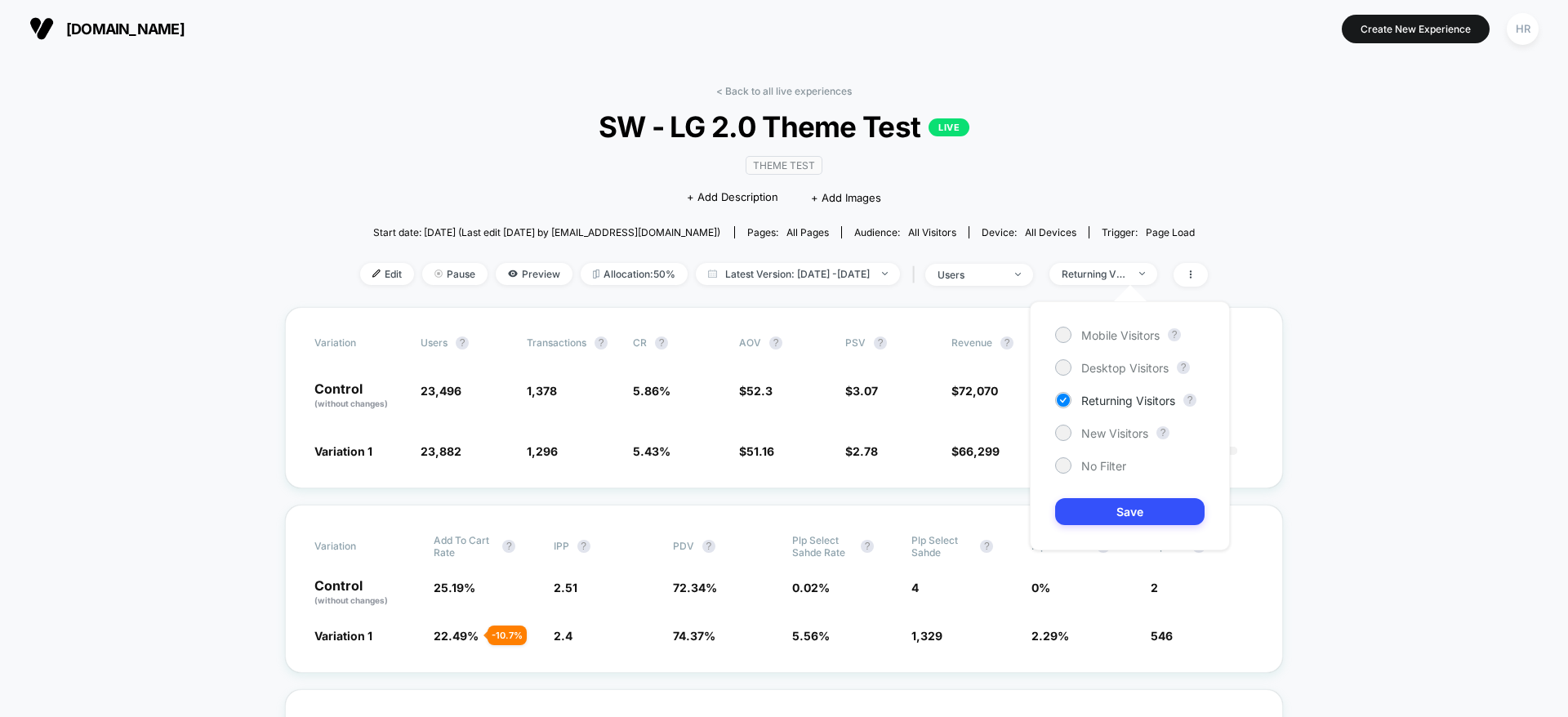
click at [1107, 441] on div "Mobile Visitors ? Desktop Visitors ? Returning Visitors ? New Visitors ? No Fil…" at bounding box center [1129, 426] width 200 height 249
click at [1107, 433] on span "New Visitors" at bounding box center [1114, 433] width 67 height 14
click at [1105, 511] on button "Save" at bounding box center [1130, 511] width 150 height 27
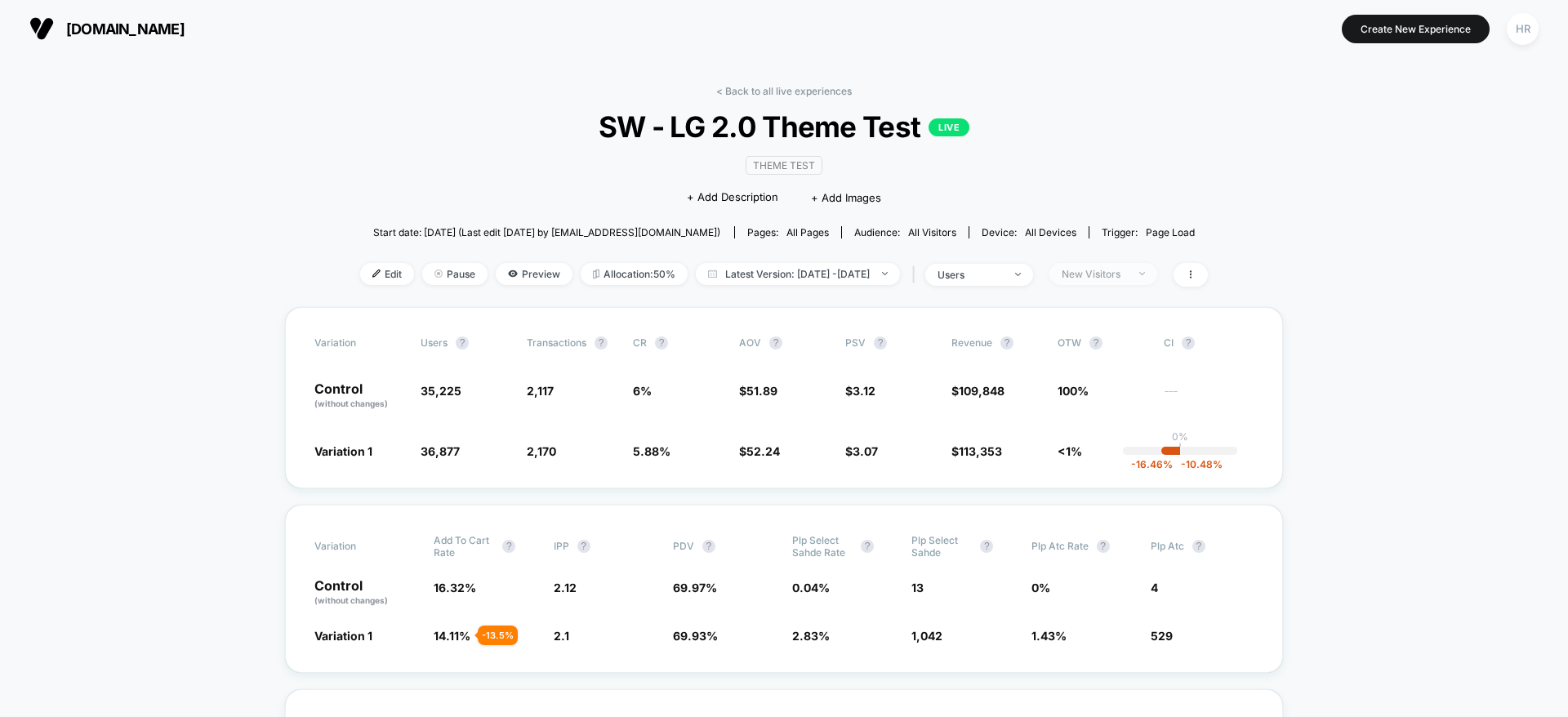
click at [1111, 272] on div "New Visitors" at bounding box center [1094, 273] width 65 height 12
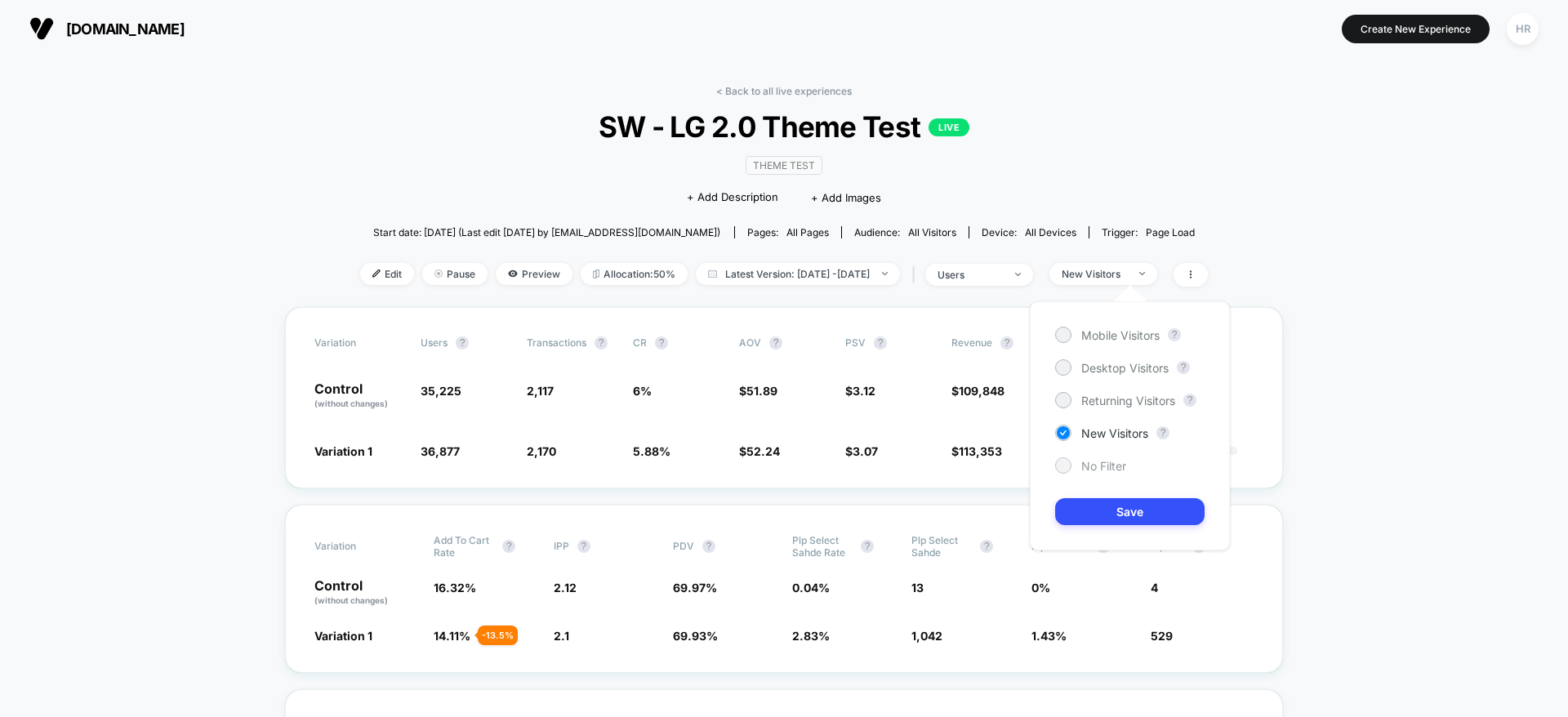
click at [1112, 468] on span "No Filter" at bounding box center [1104, 466] width 45 height 14
click at [1123, 510] on button "Save" at bounding box center [1130, 511] width 150 height 27
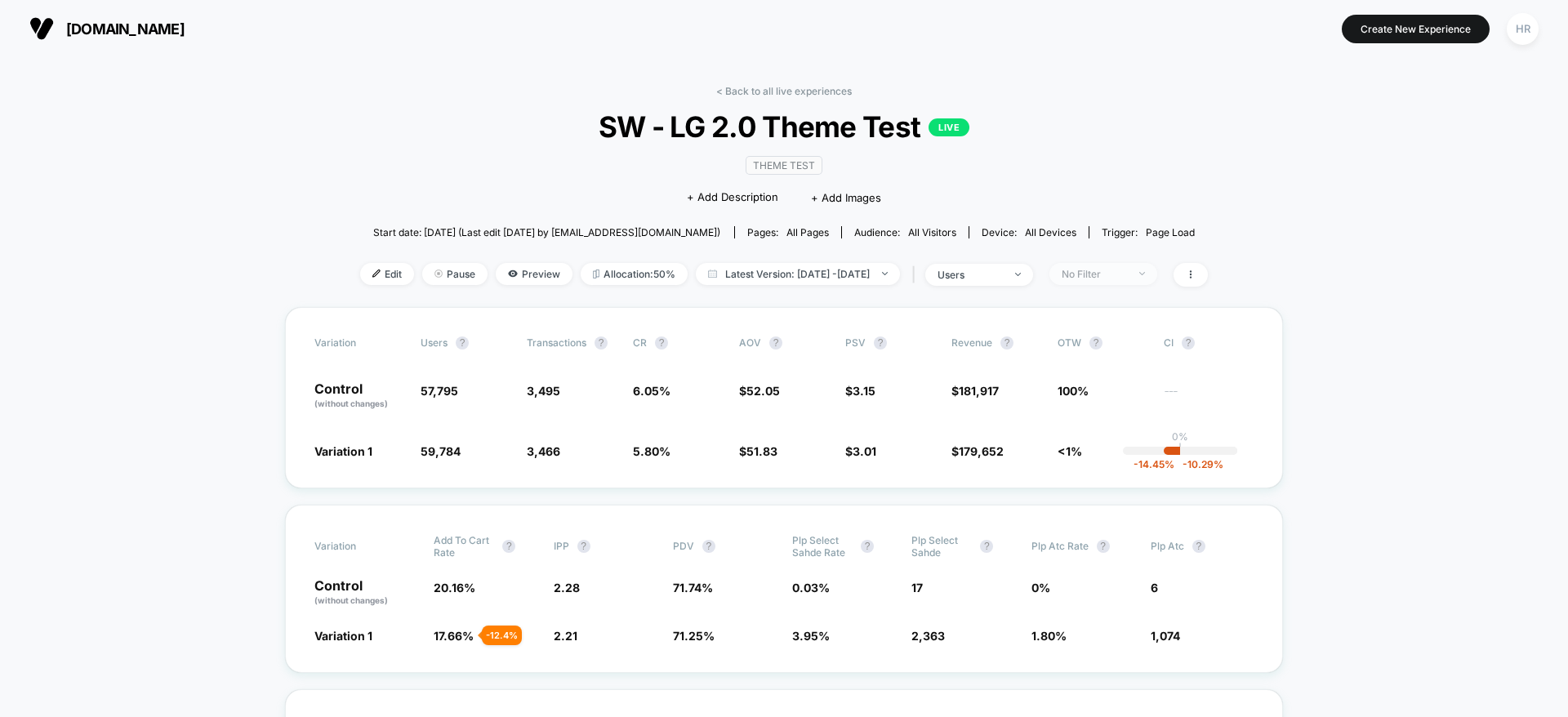
click at [1157, 281] on span "No Filter" at bounding box center [1103, 274] width 108 height 22
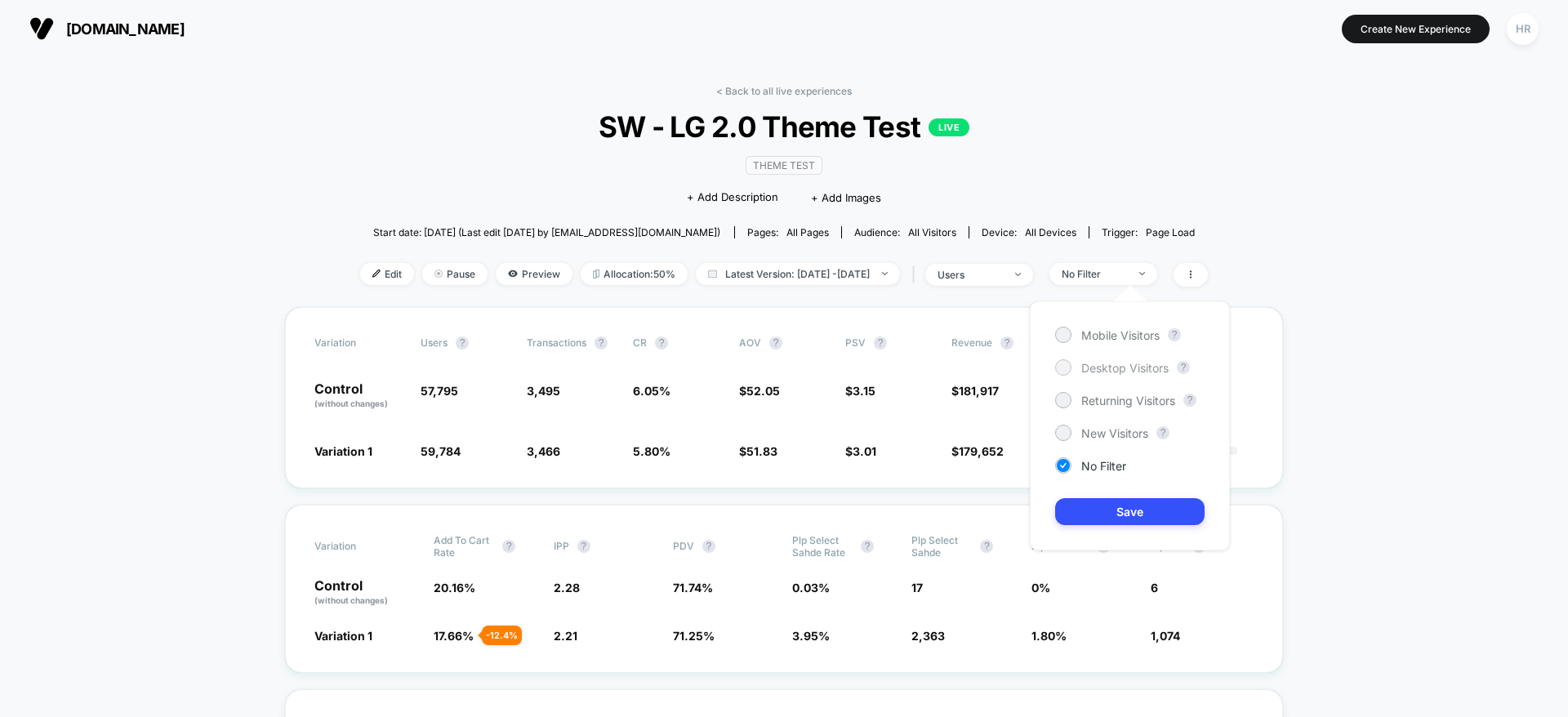
click at [1122, 364] on span "Desktop Visitors" at bounding box center [1125, 368] width 87 height 14
click at [1103, 513] on button "Save" at bounding box center [1130, 511] width 150 height 27
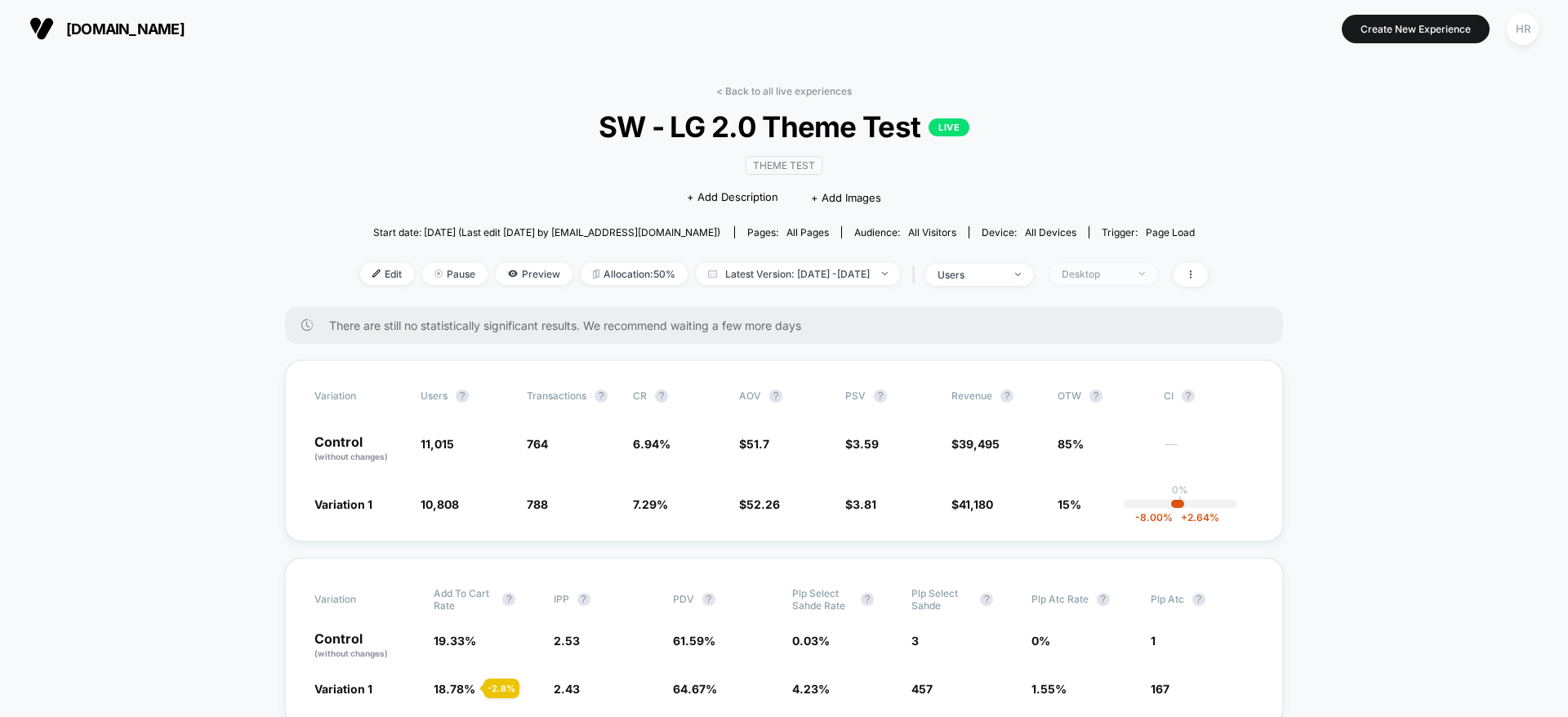
click at [1127, 278] on div "Desktop" at bounding box center [1094, 273] width 65 height 12
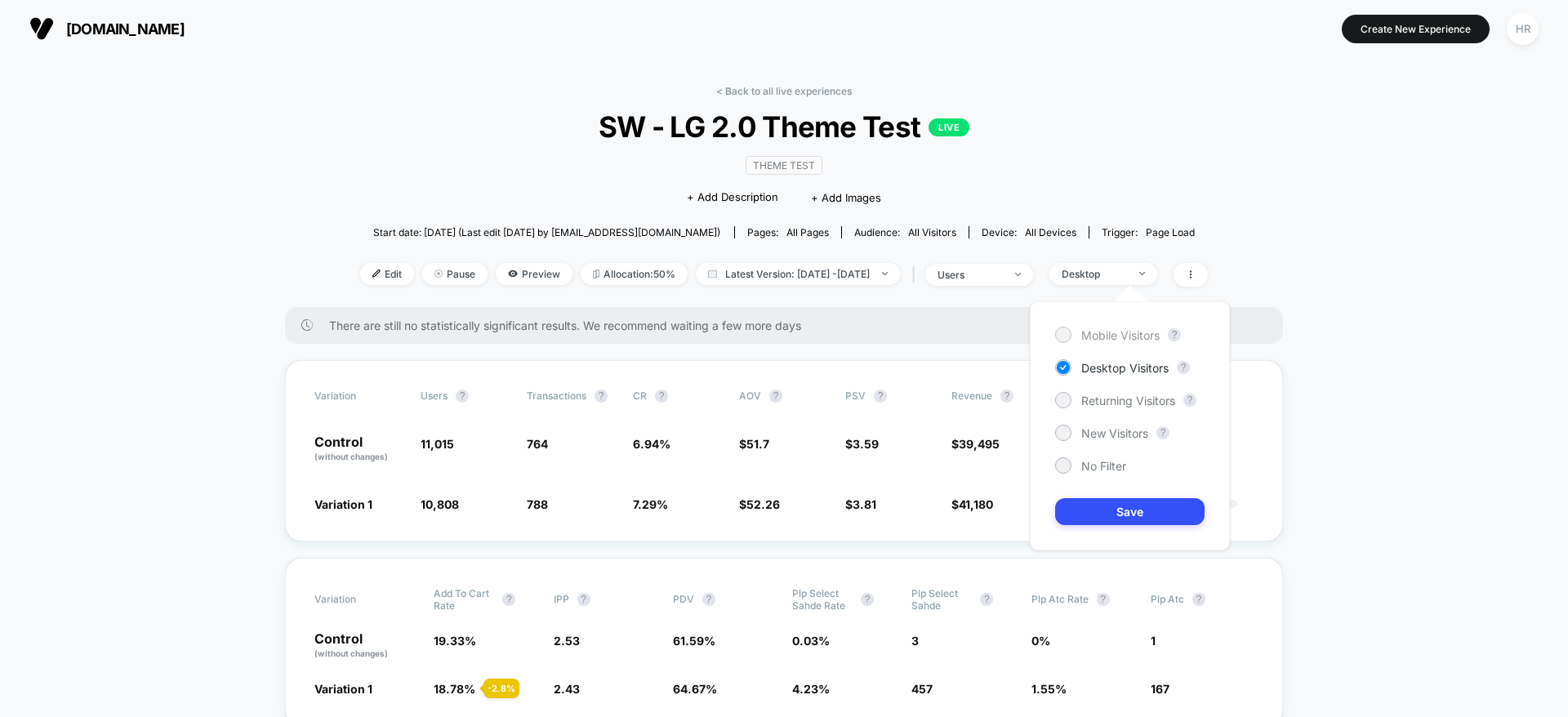
click at [1105, 341] on div "Mobile Visitors" at bounding box center [1107, 335] width 105 height 16
click at [1122, 504] on button "Save" at bounding box center [1130, 511] width 150 height 27
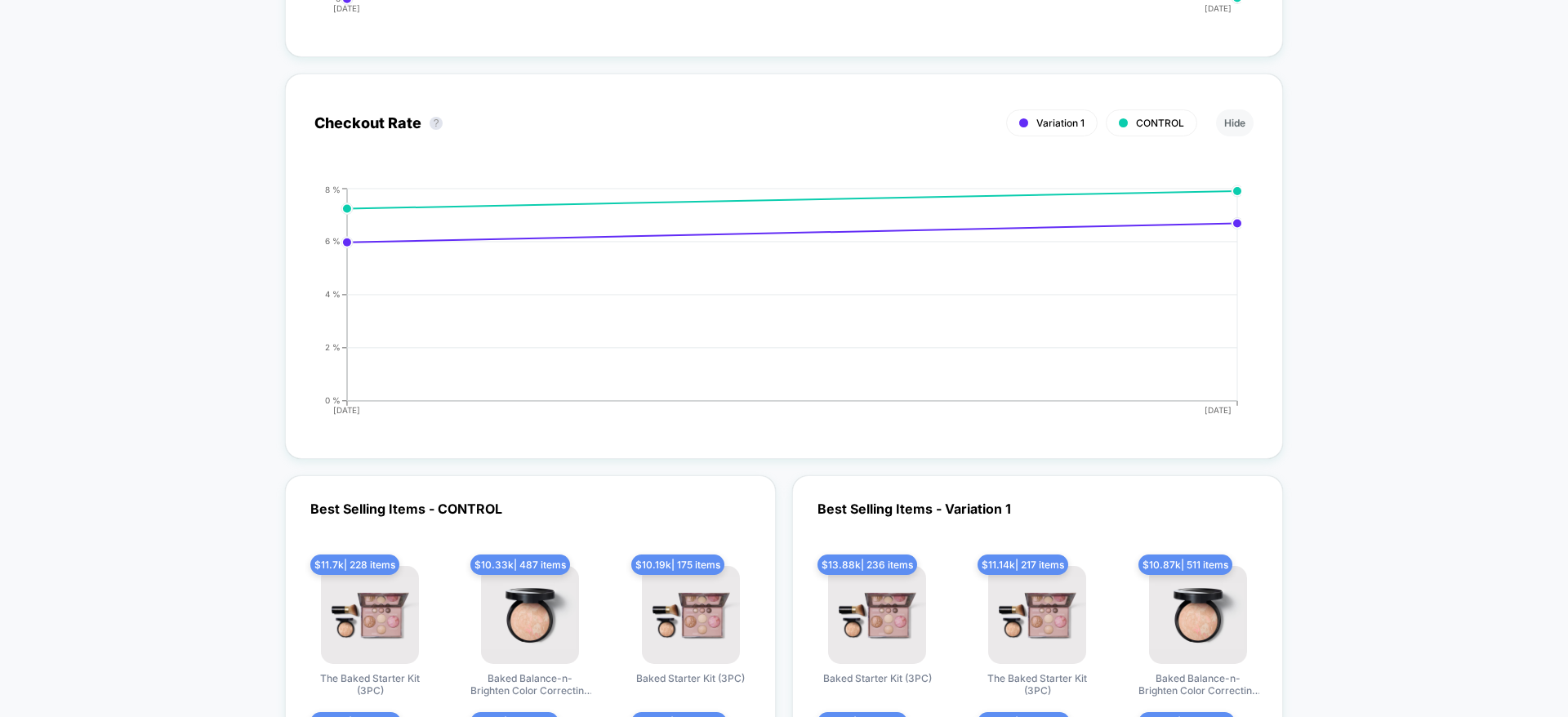
scroll to position [4086, 0]
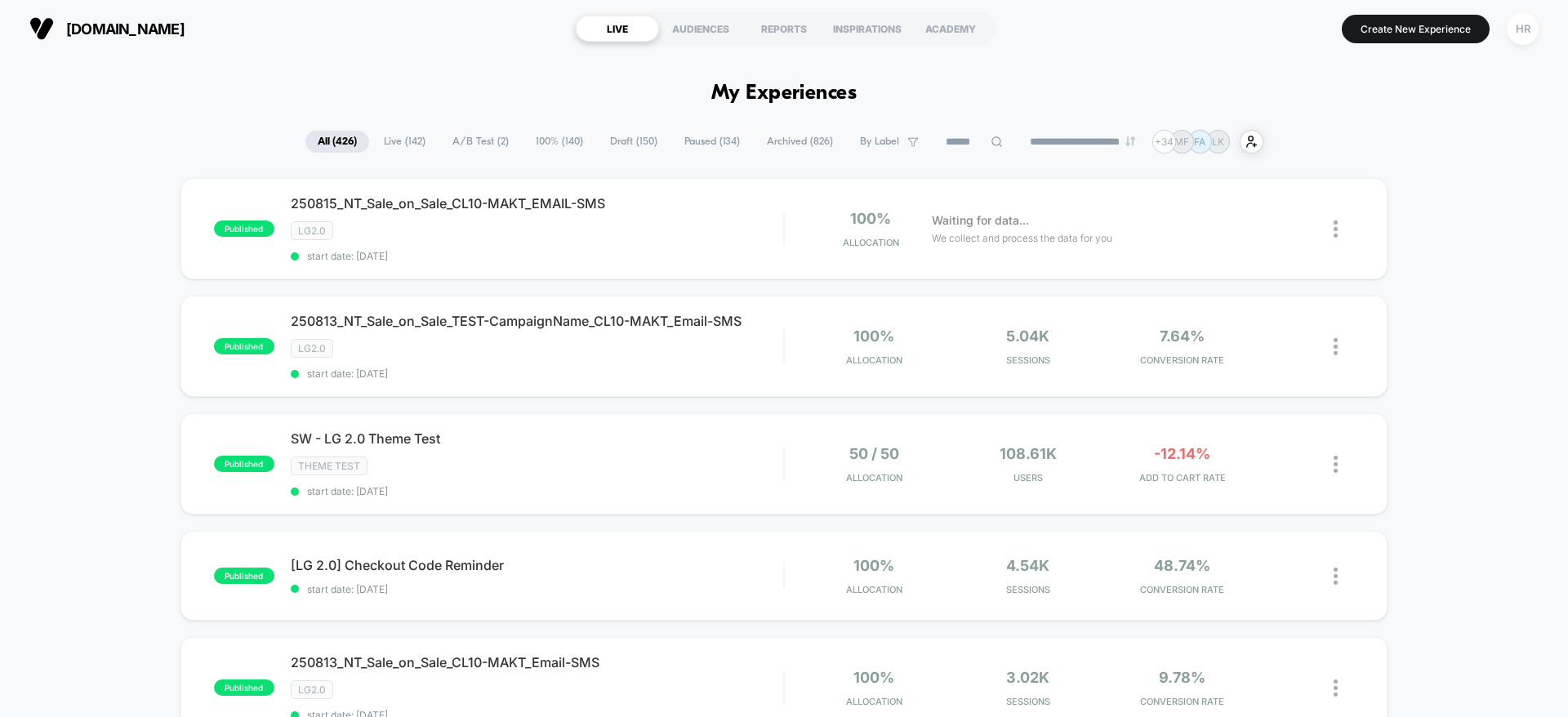
click at [635, 144] on span "Draft ( 150 )" at bounding box center [633, 142] width 72 height 22
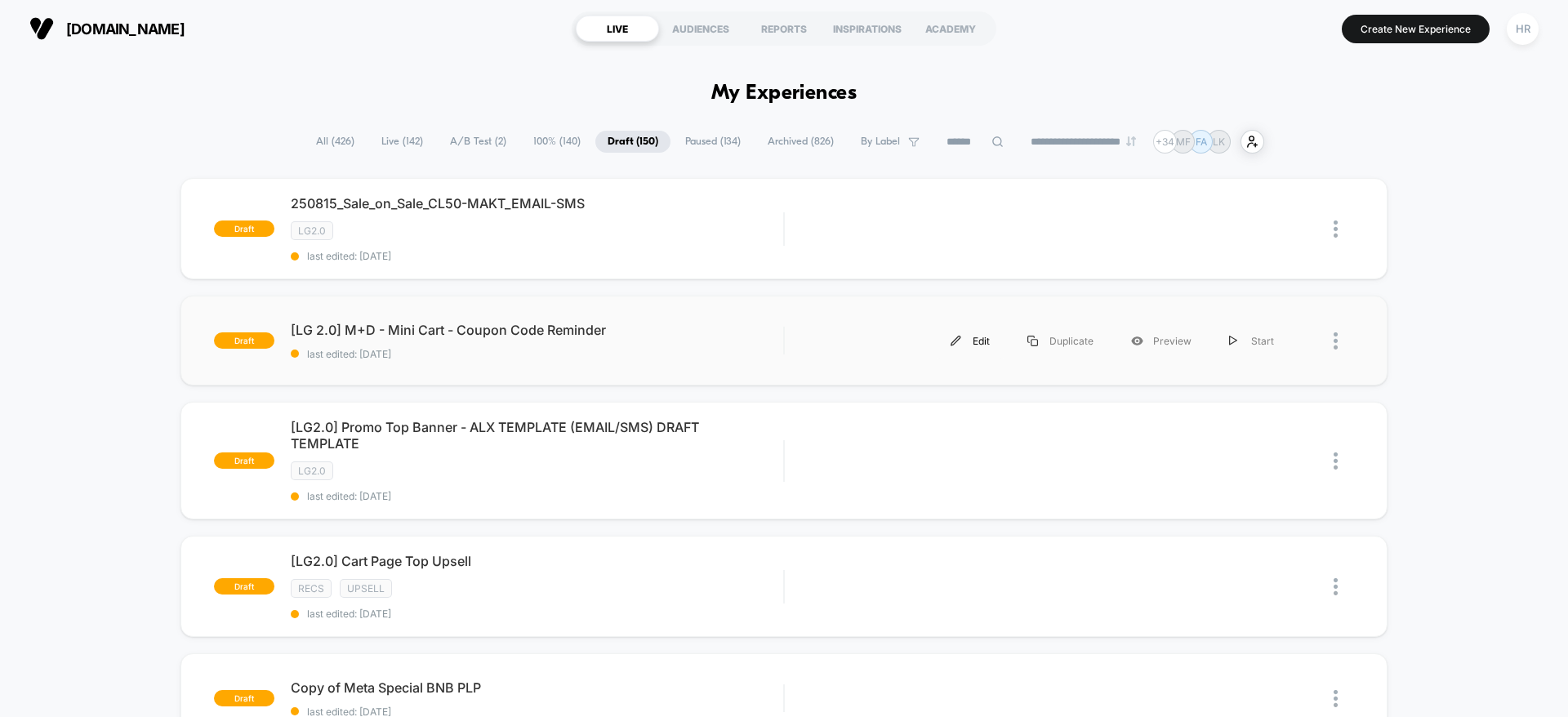
click at [973, 339] on div "Edit" at bounding box center [970, 341] width 77 height 37
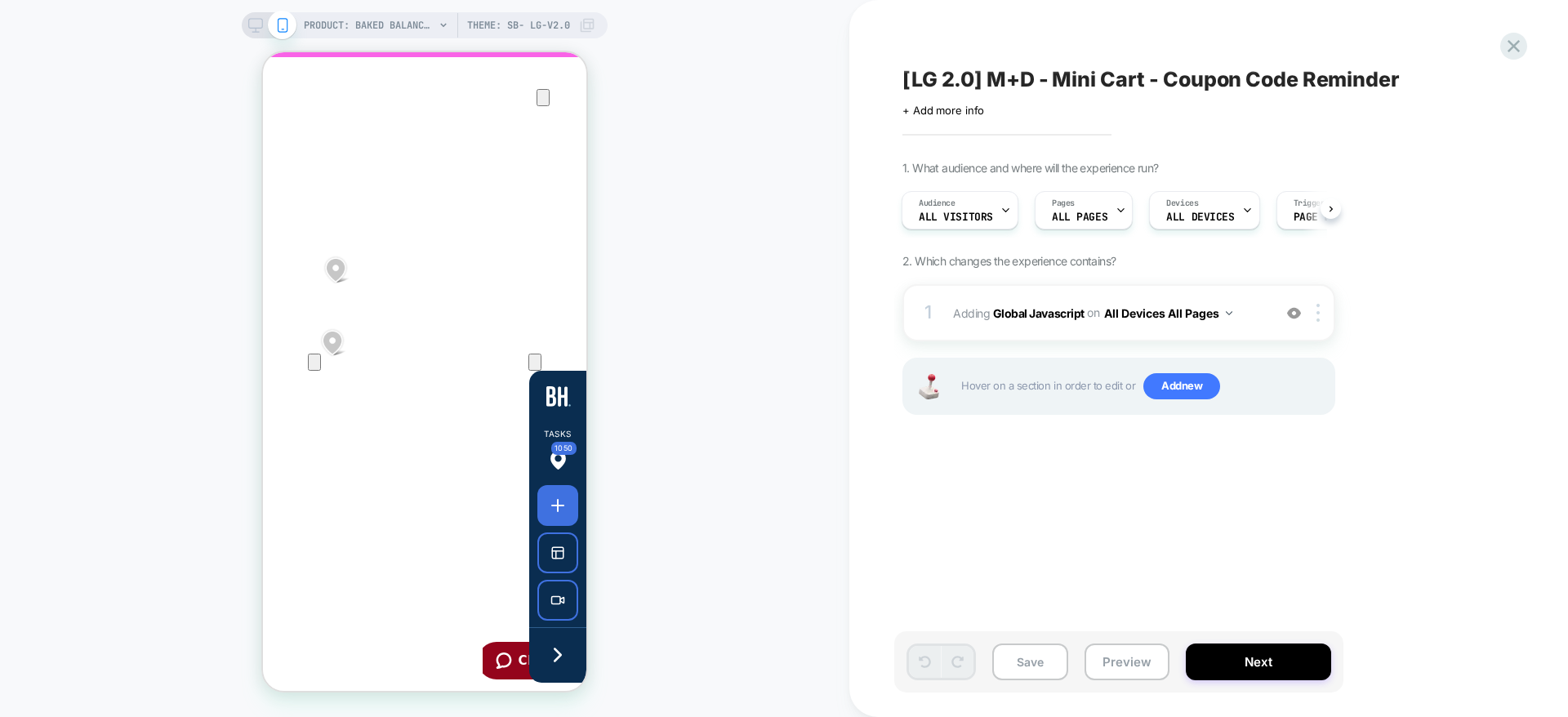
click at [554, 657] on icon at bounding box center [558, 655] width 25 height 25
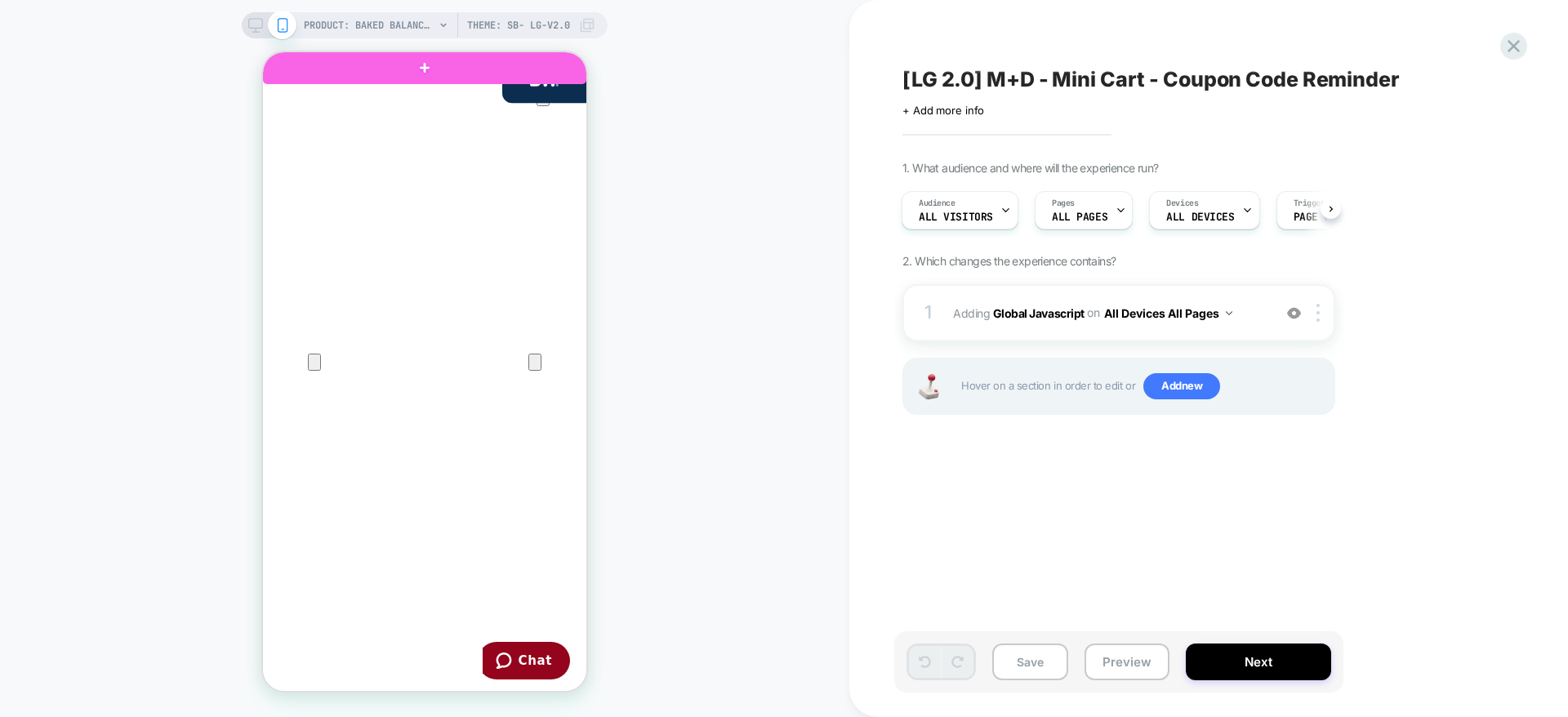
drag, startPoint x: 576, startPoint y: 602, endPoint x: 587, endPoint y: -30, distance: 632.1
click at [586, 53] on html "Skip to content your bag ( 1 ) Your bag is empty. Get ready to look  [PERSON_NA…" at bounding box center [425, 372] width 323 height 639
